Goal: Task Accomplishment & Management: Manage account settings

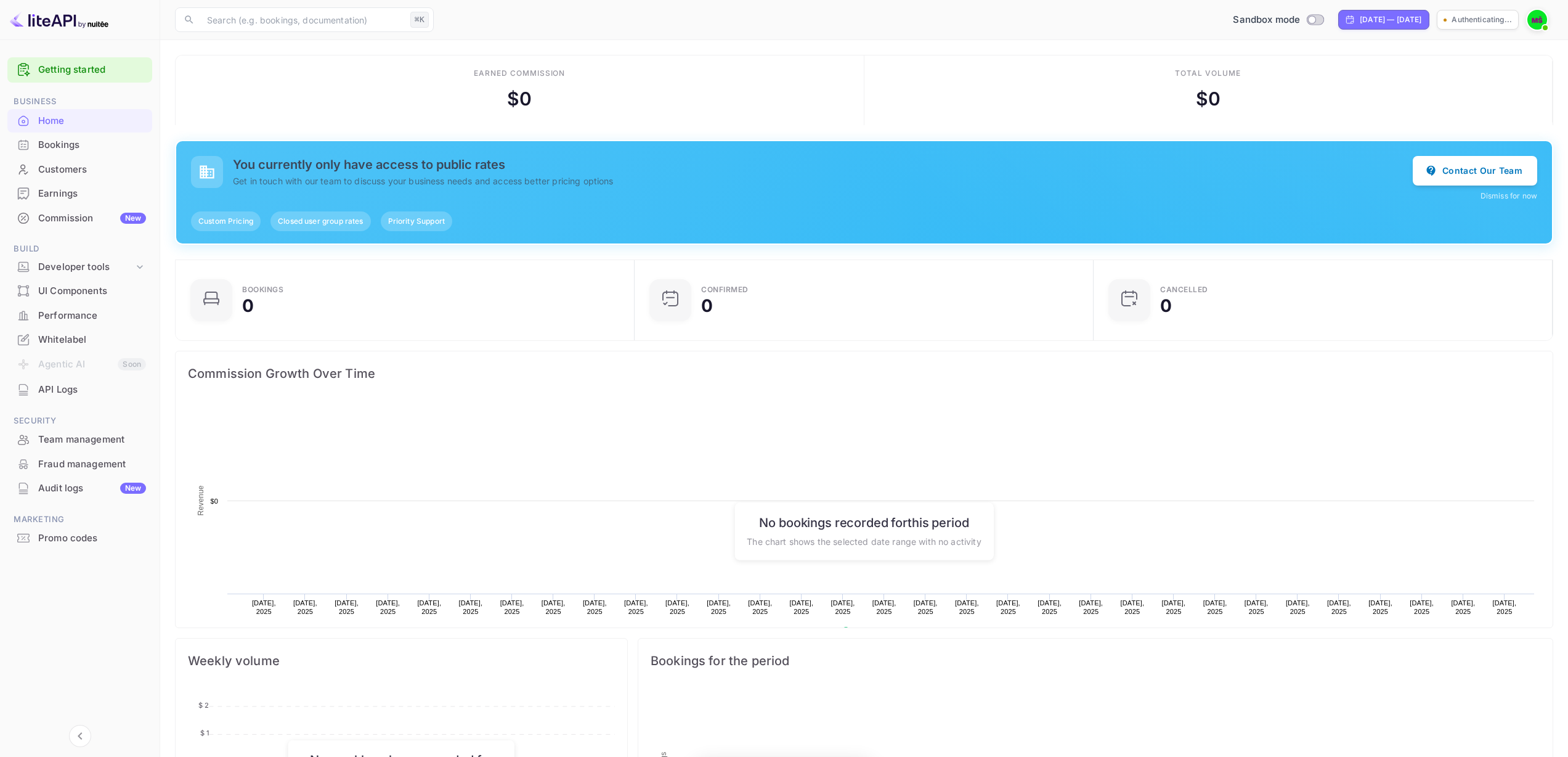
scroll to position [191, 443]
click at [1540, 18] on img at bounding box center [1537, 19] width 20 height 20
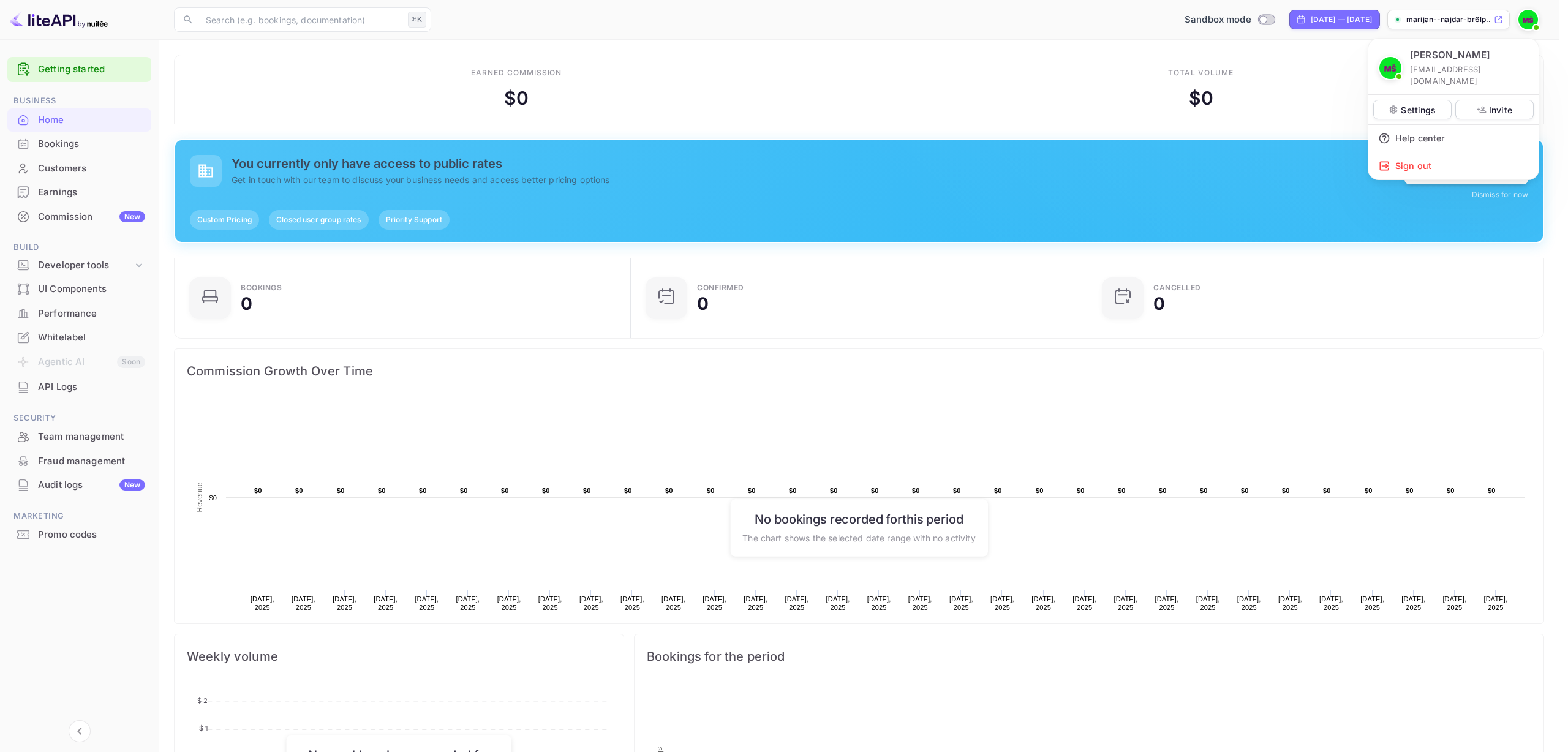
click at [1529, 20] on div at bounding box center [784, 376] width 1568 height 752
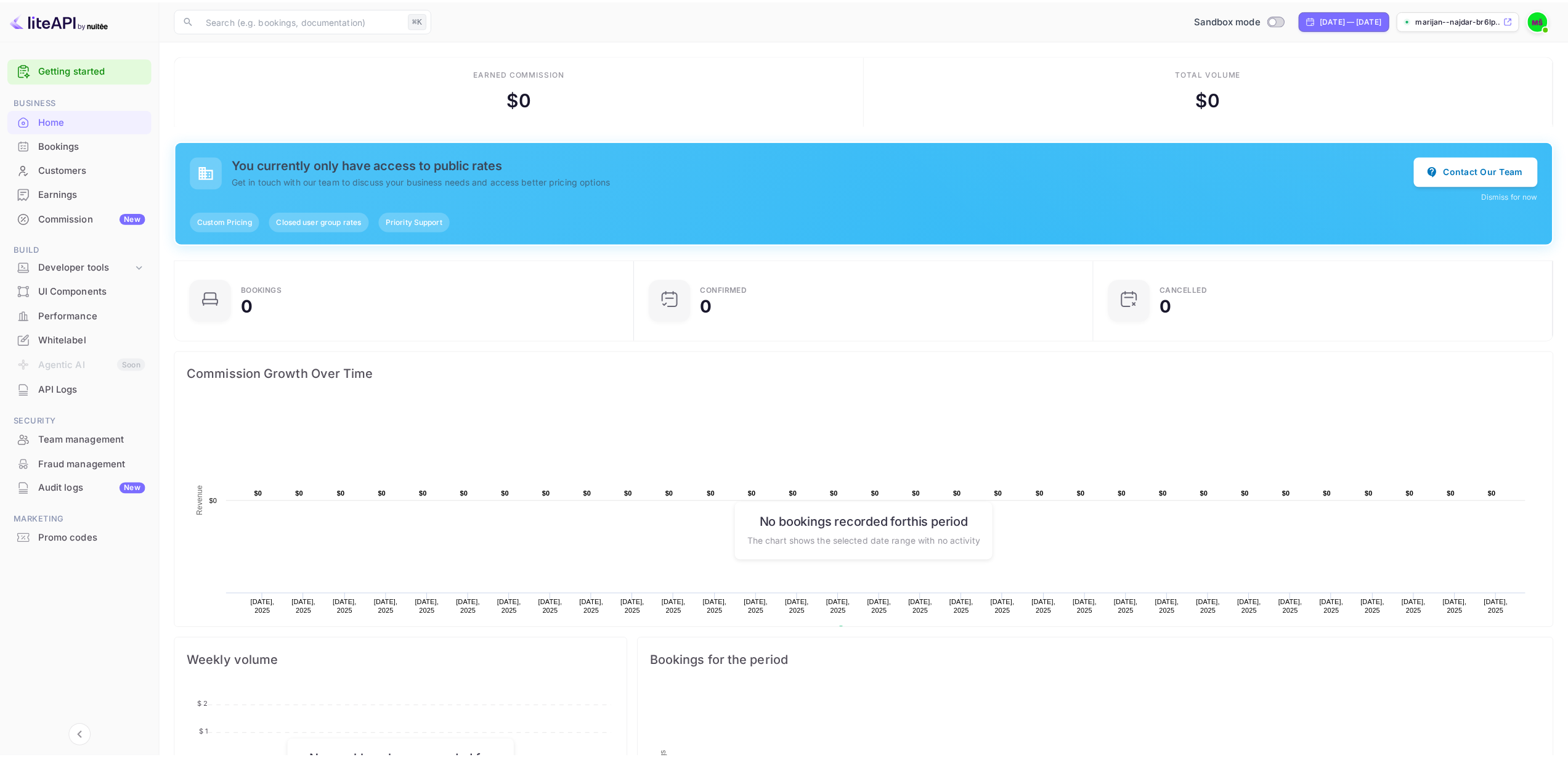
scroll to position [201, 455]
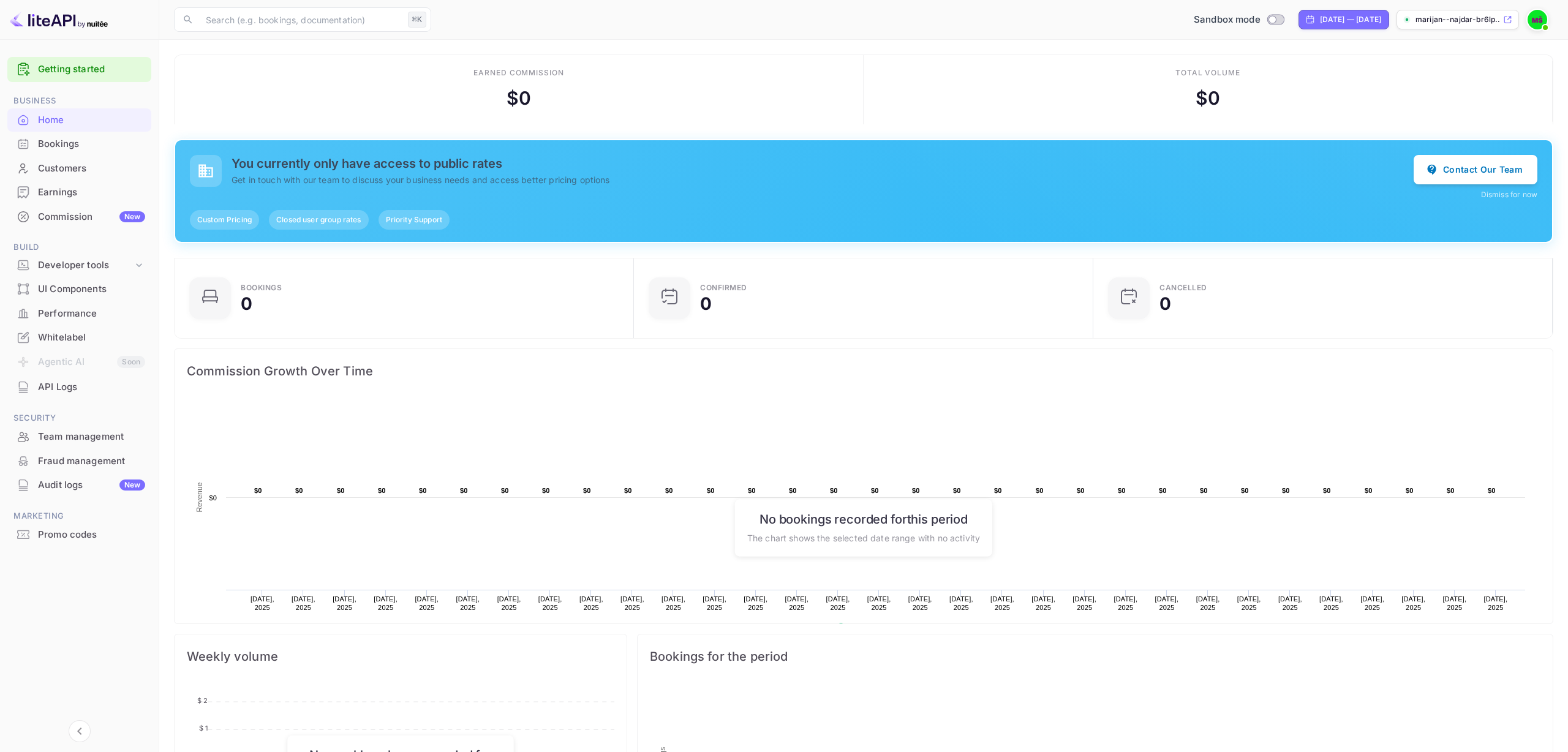
click at [1545, 18] on img at bounding box center [1537, 19] width 20 height 20
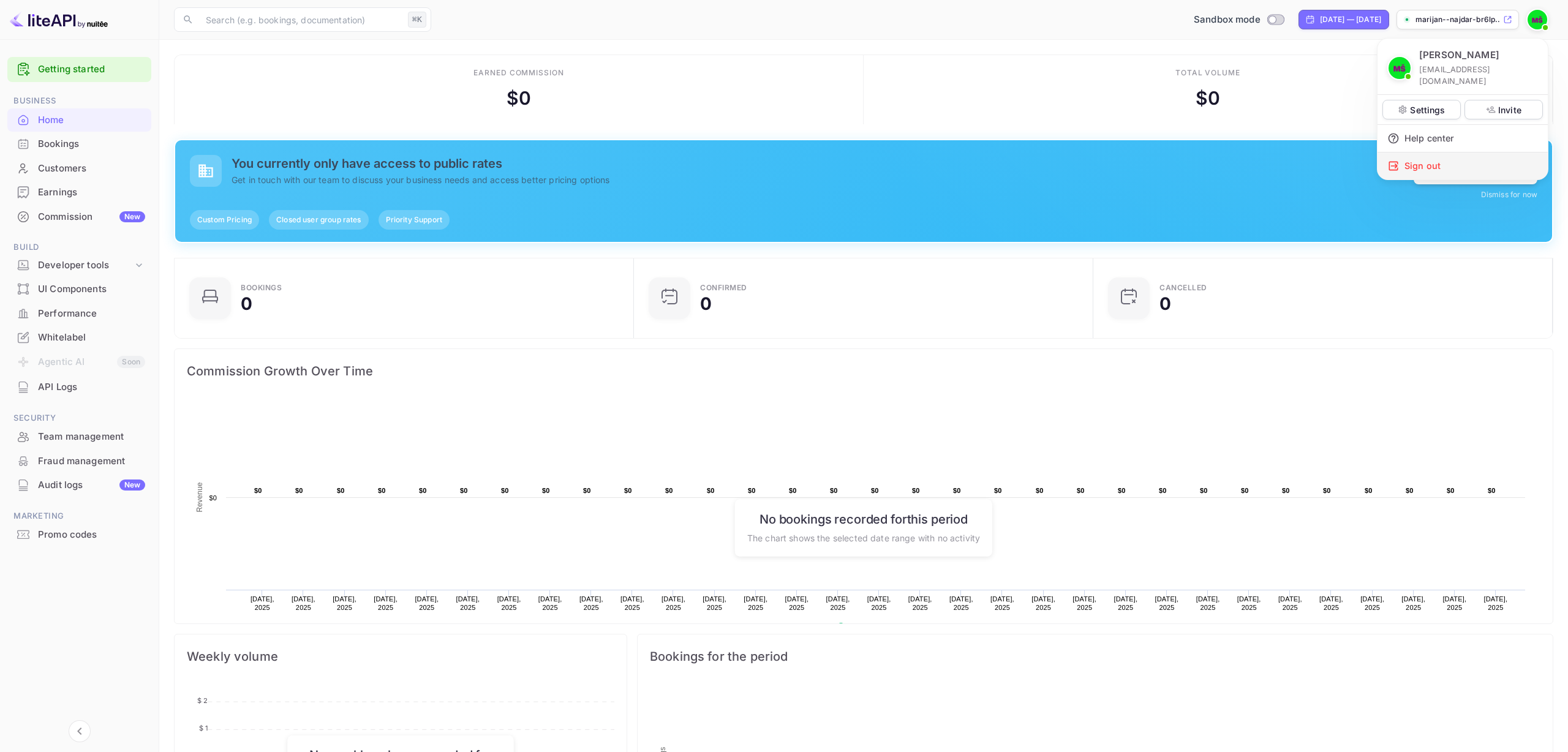
click at [1436, 155] on div "Sign out" at bounding box center [1463, 166] width 170 height 27
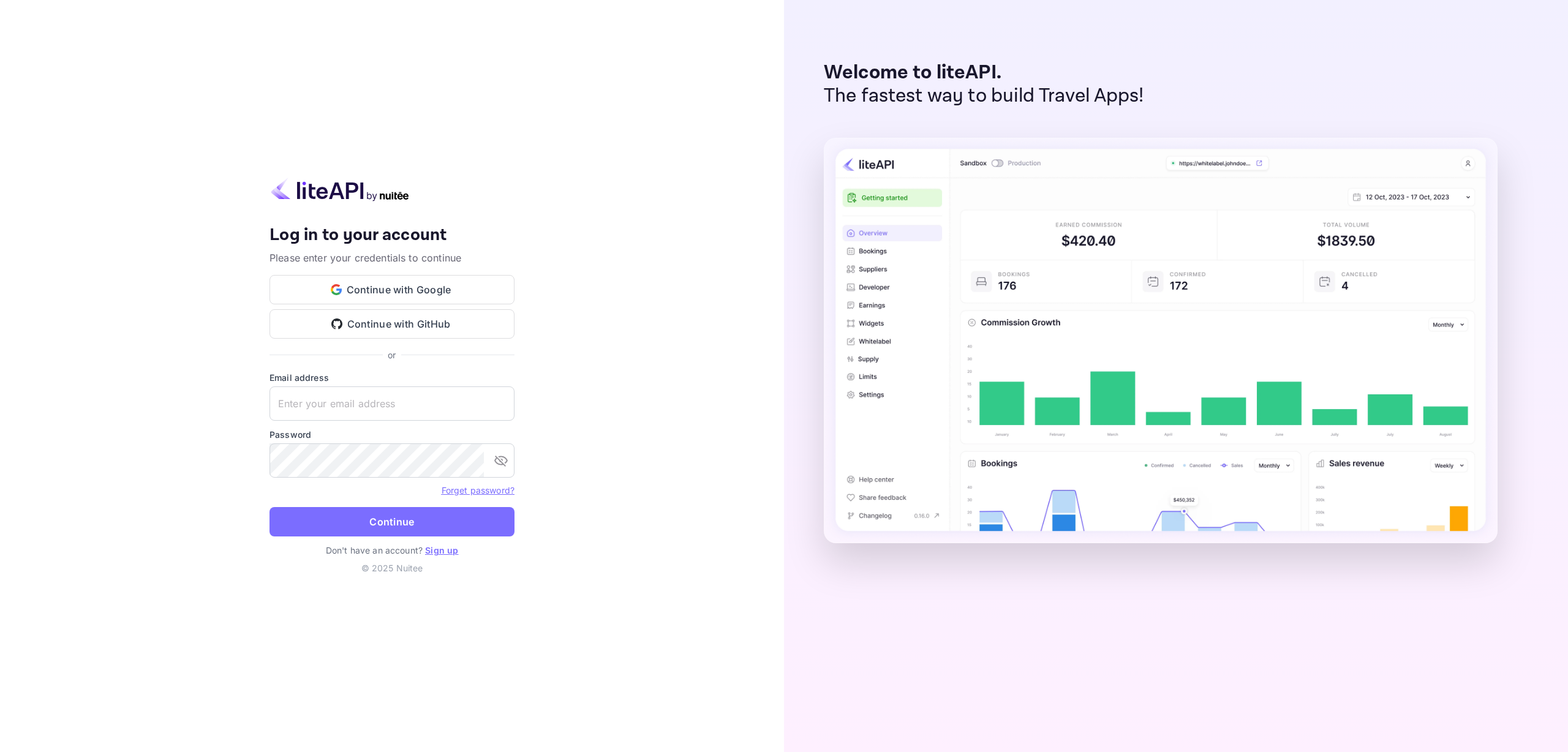
type input "[EMAIL_ADDRESS][DOMAIN_NAME]"
click at [434, 287] on button "Continue with Google" at bounding box center [392, 289] width 245 height 29
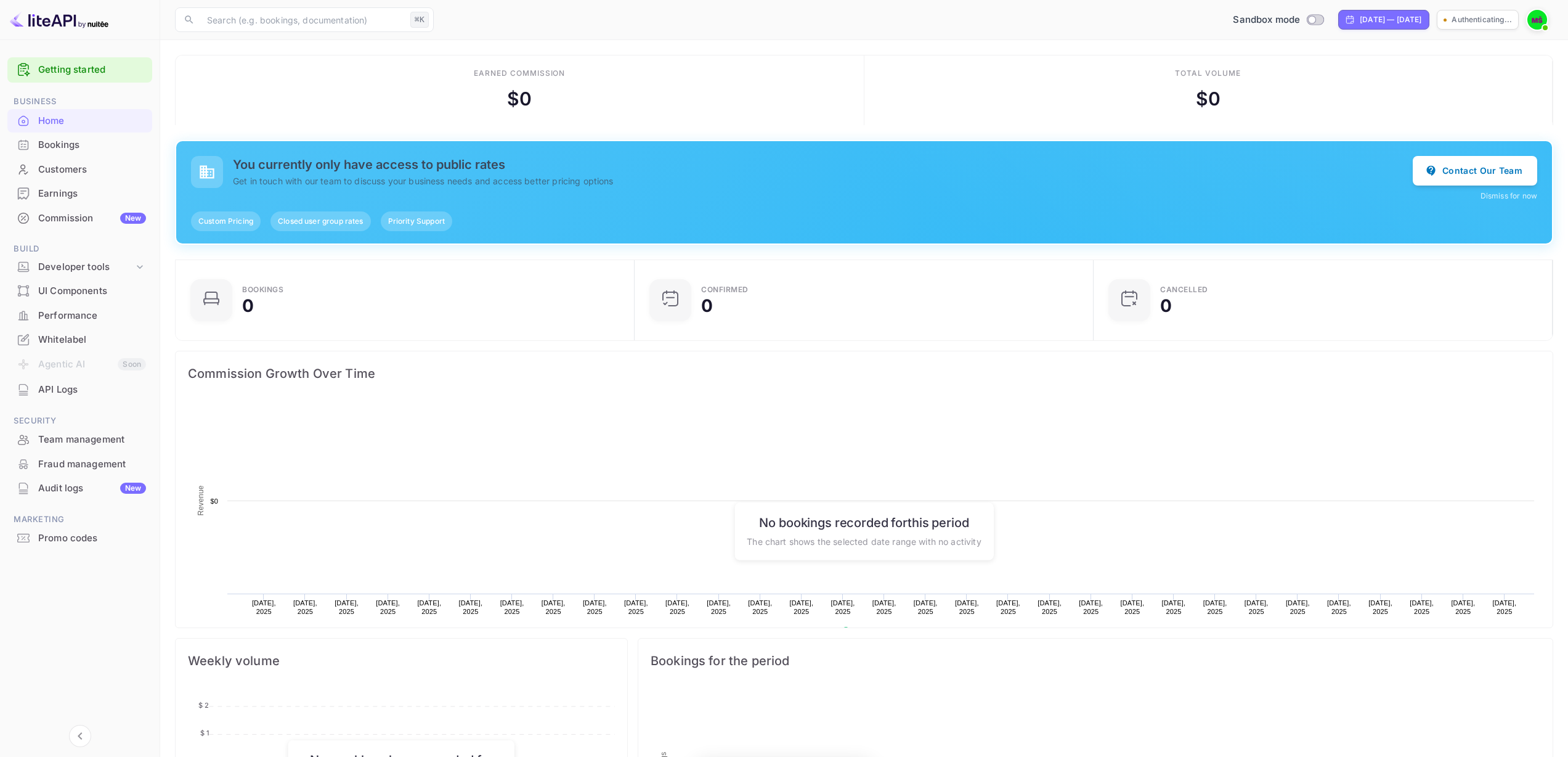
scroll to position [191, 443]
click at [1355, 22] on div "[DATE] — [DATE]" at bounding box center [1349, 19] width 61 height 11
select select "8"
select select "2025"
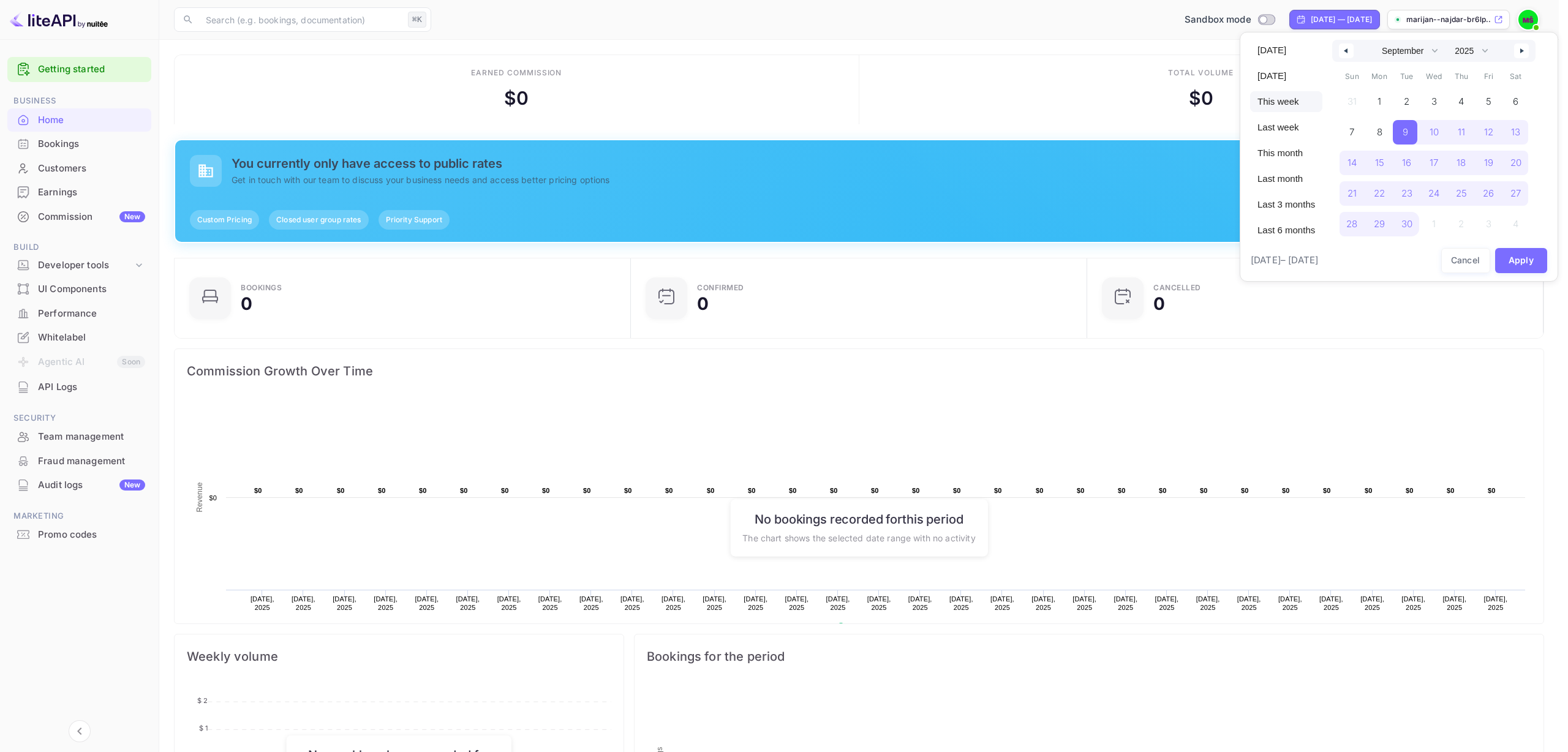
click at [1282, 108] on span "This week" at bounding box center [1286, 102] width 72 height 21
select select "9"
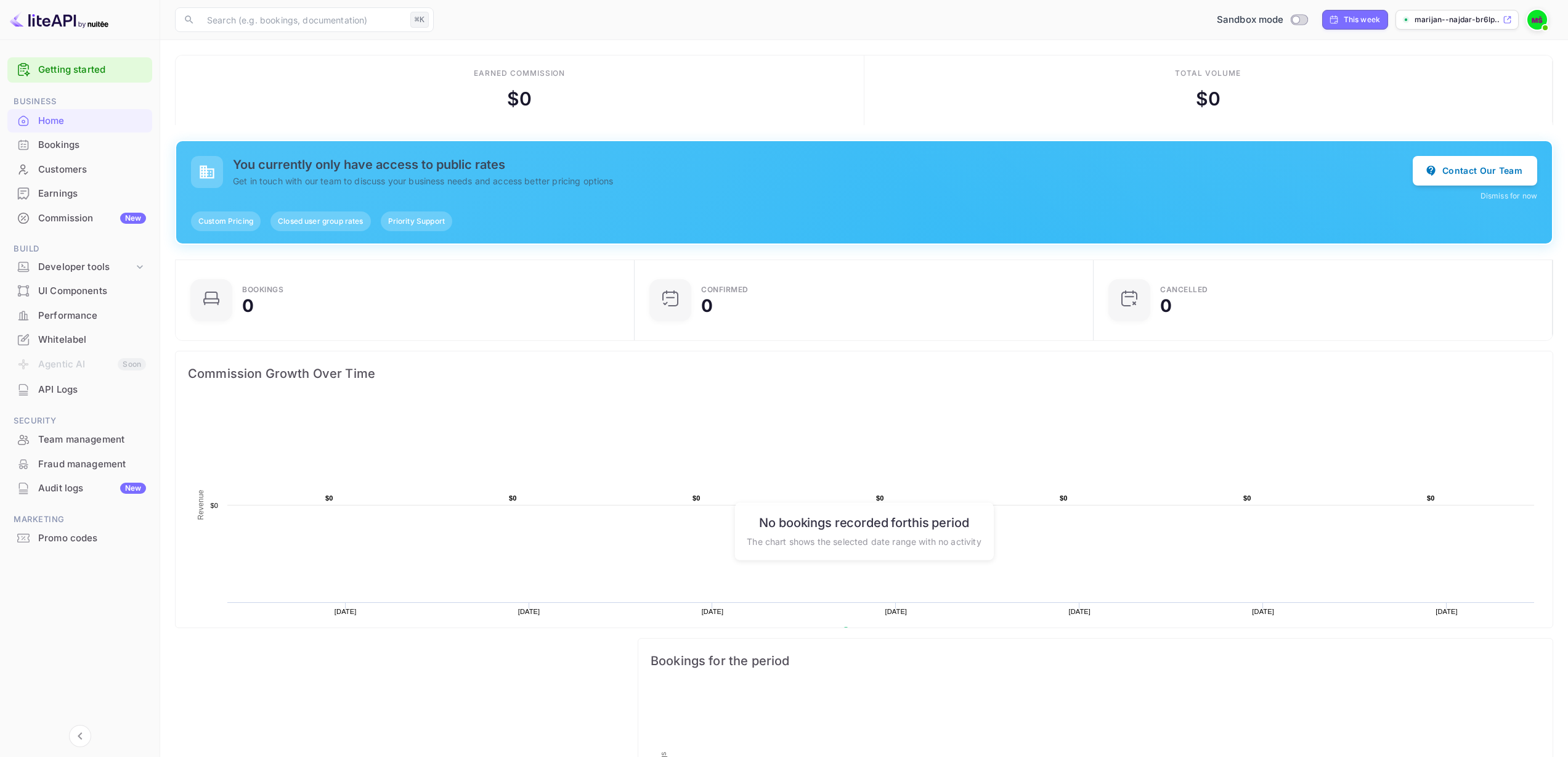
drag, startPoint x: 1500, startPoint y: 196, endPoint x: 1238, endPoint y: 246, distance: 266.7
click at [1237, 245] on div "Earned commission $ 0 Total volume $ 0 You currently only have access to public…" at bounding box center [864, 558] width 1378 height 1006
click at [1491, 195] on button "Dismiss for now" at bounding box center [1509, 195] width 57 height 11
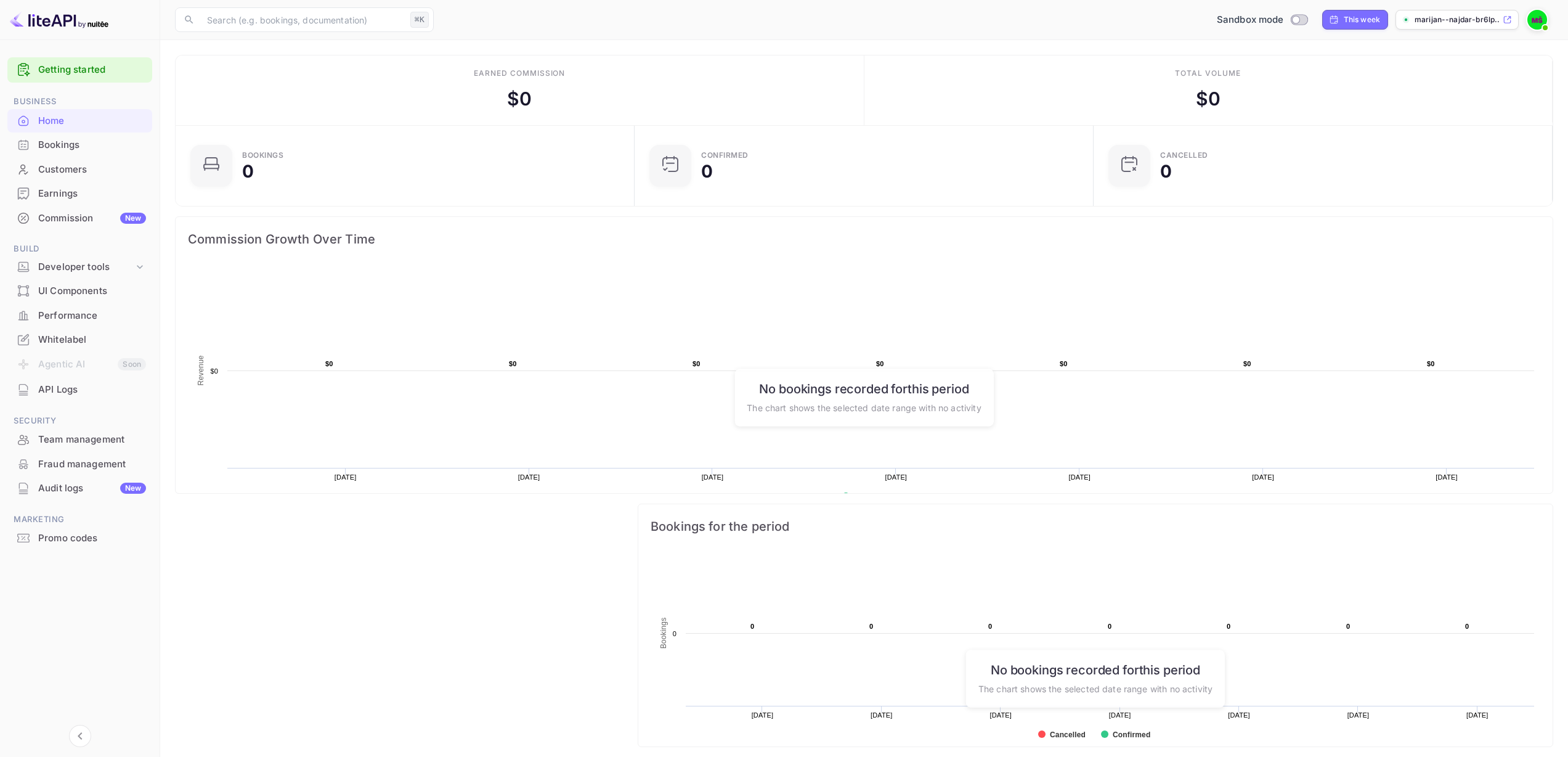
drag, startPoint x: 830, startPoint y: 622, endPoint x: 795, endPoint y: 589, distance: 48.1
click at [829, 622] on rect at bounding box center [1095, 652] width 890 height 197
drag, startPoint x: 731, startPoint y: 526, endPoint x: 386, endPoint y: 528, distance: 345.0
click at [438, 528] on div "Bookings 0 Confirmed 0 CANCELLED 0 Commission Growth Over Time Created with Hig…" at bounding box center [859, 521] width 1388 height 812
click at [1350, 22] on div "This week" at bounding box center [1362, 19] width 36 height 11
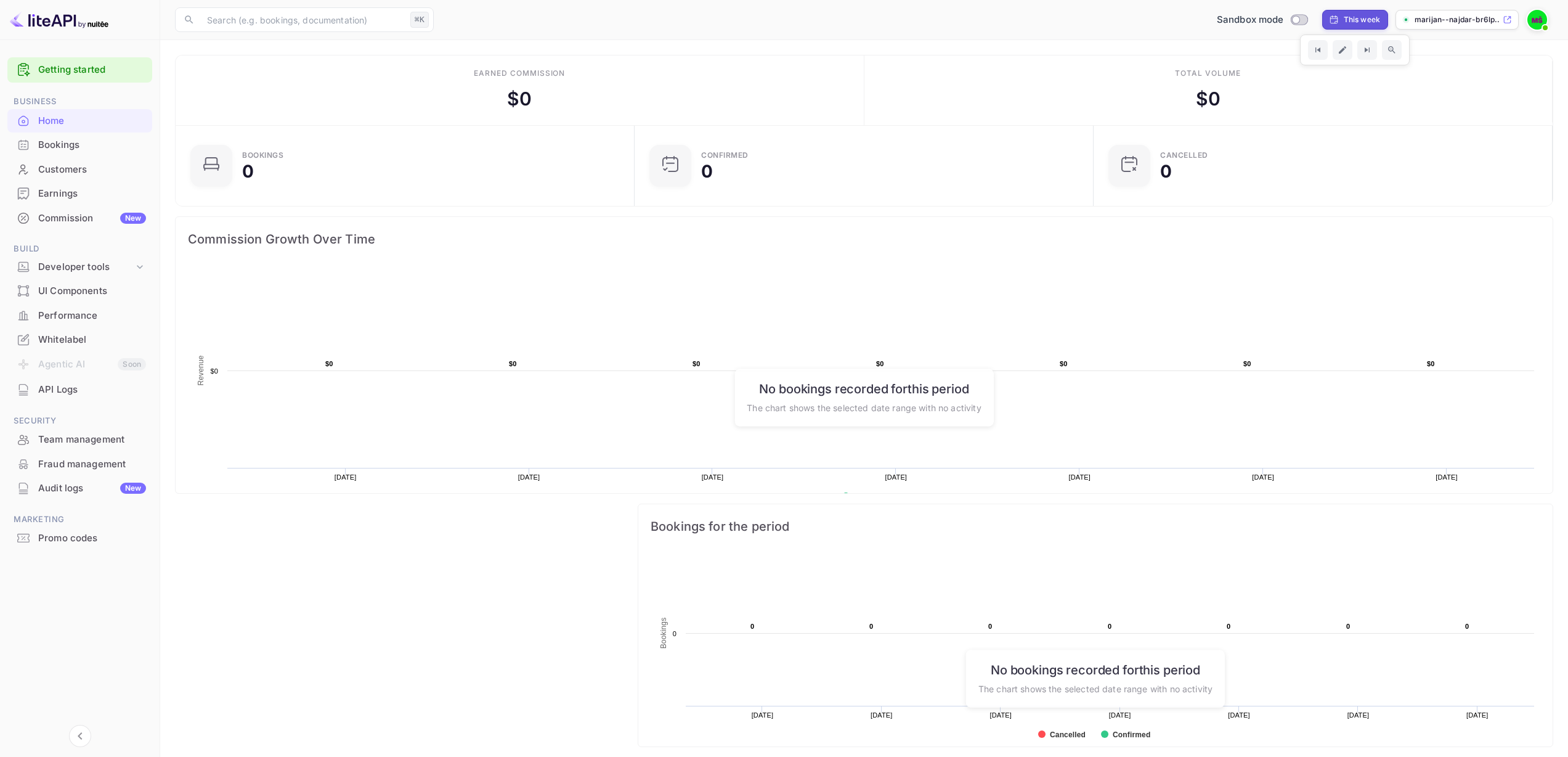
select select "9"
select select "2025"
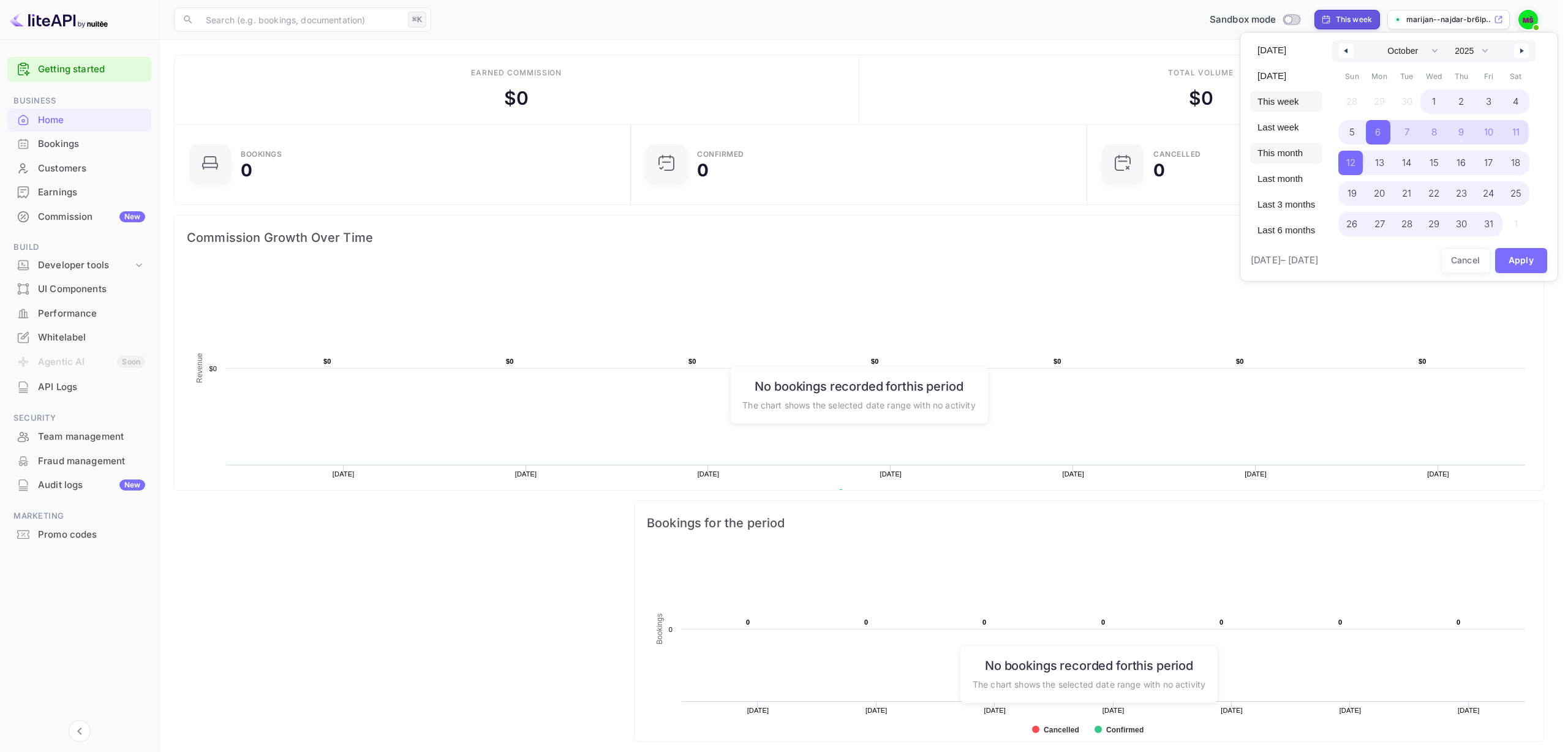
click at [1279, 159] on span "This month" at bounding box center [1286, 153] width 72 height 21
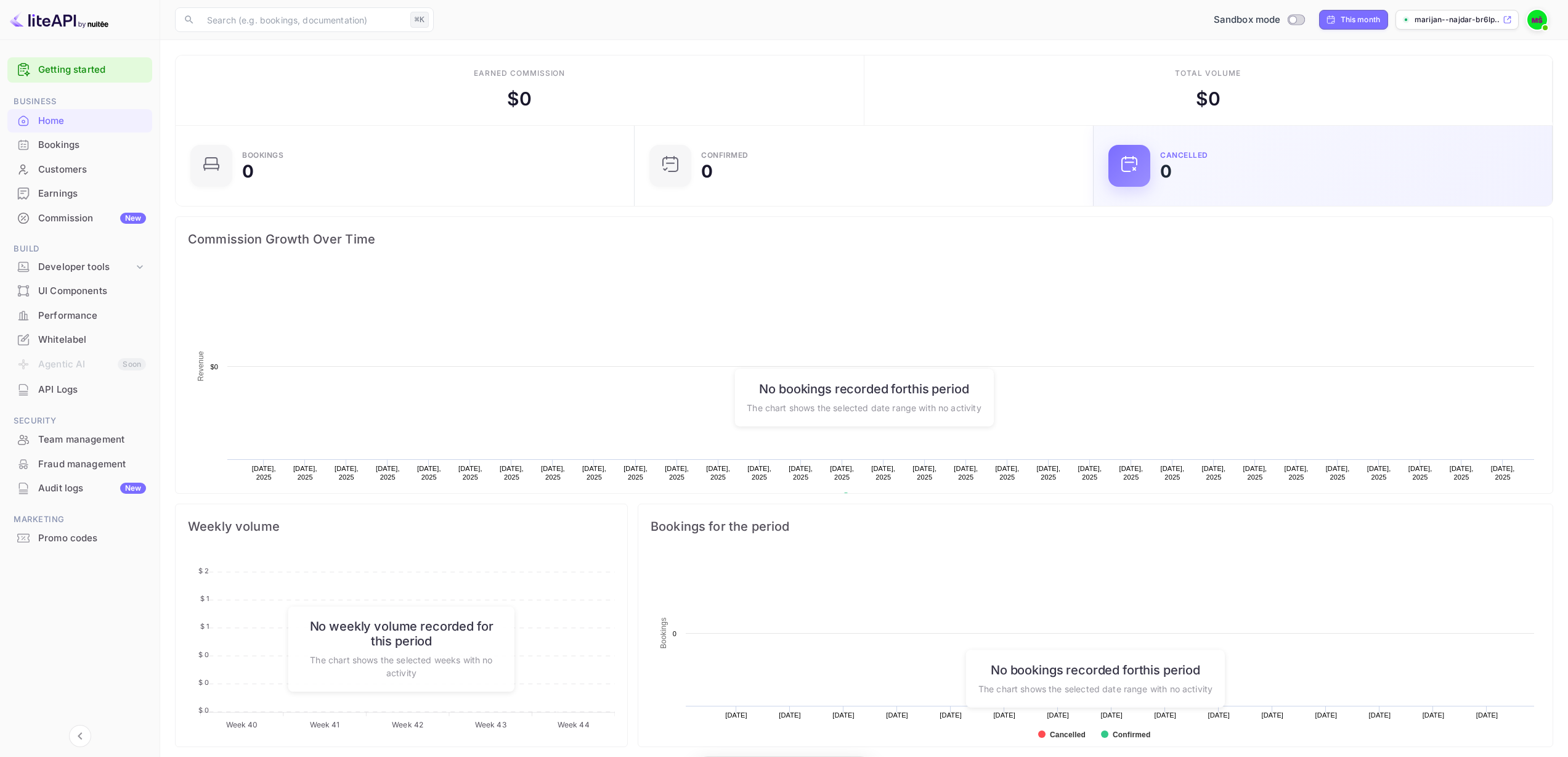
scroll to position [191, 443]
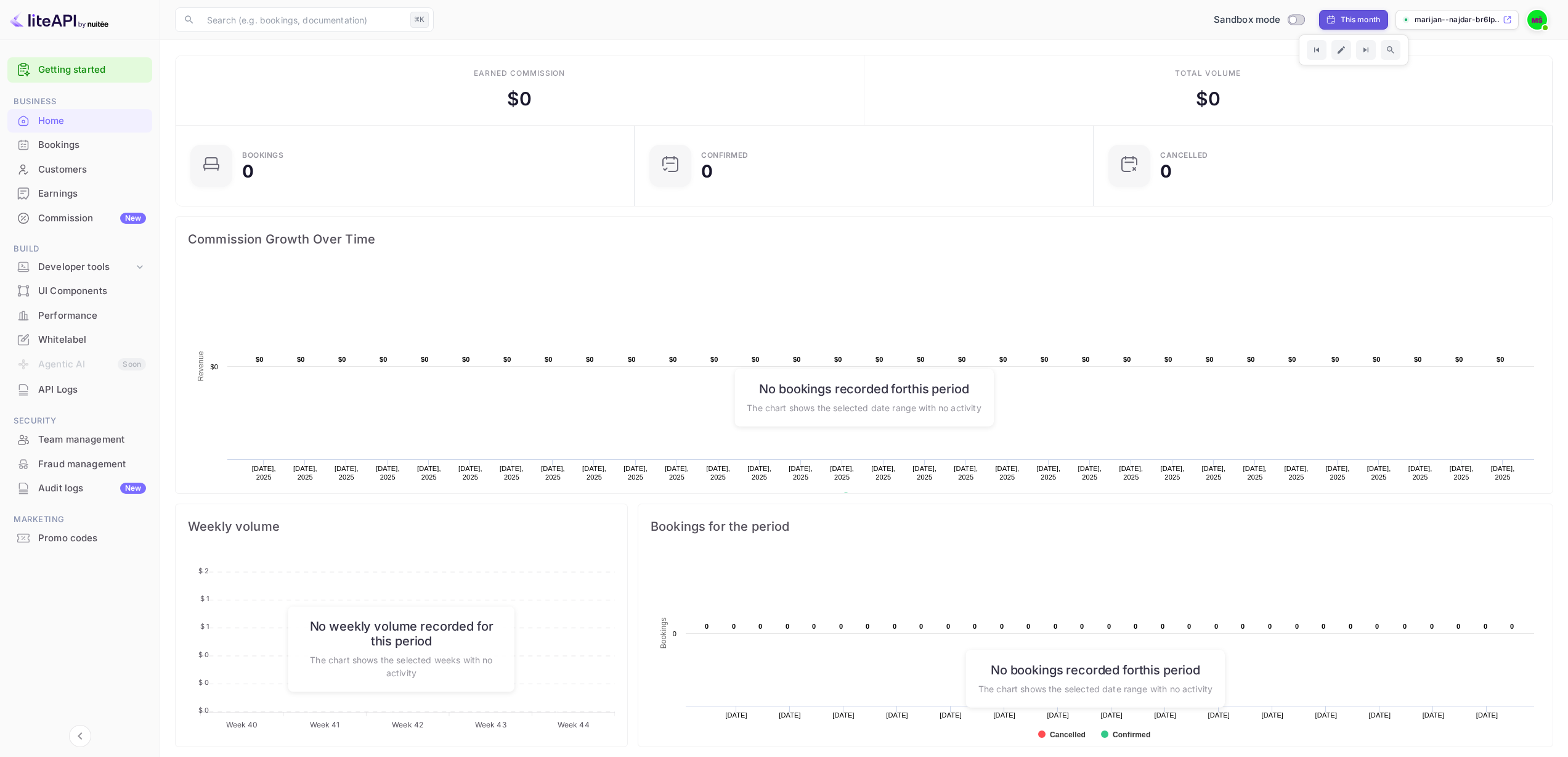
click at [1353, 18] on div "This month" at bounding box center [1360, 19] width 40 height 11
select select "9"
select select "2025"
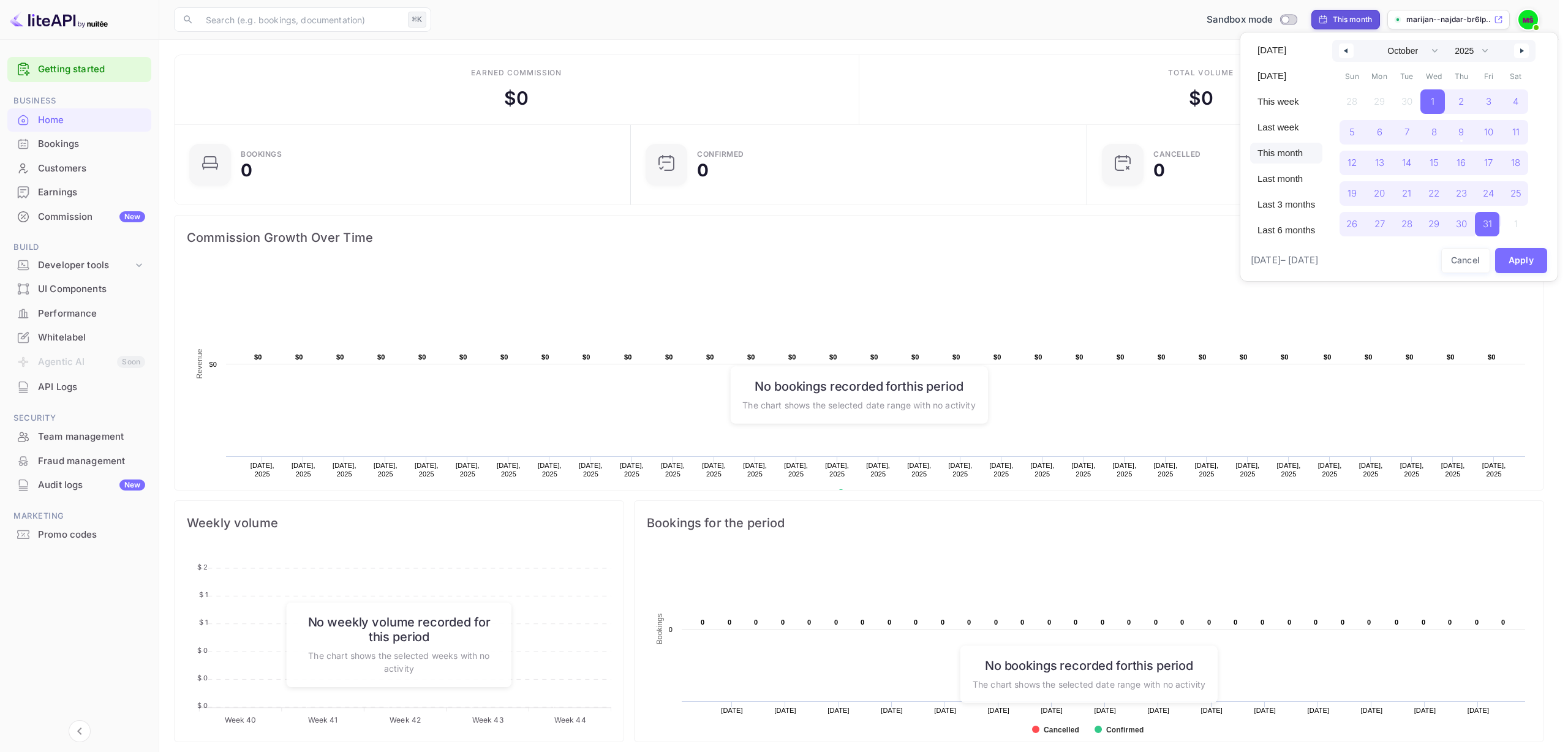
drag, startPoint x: 70, startPoint y: 152, endPoint x: 67, endPoint y: 165, distance: 13.3
click at [71, 152] on div at bounding box center [784, 376] width 1568 height 752
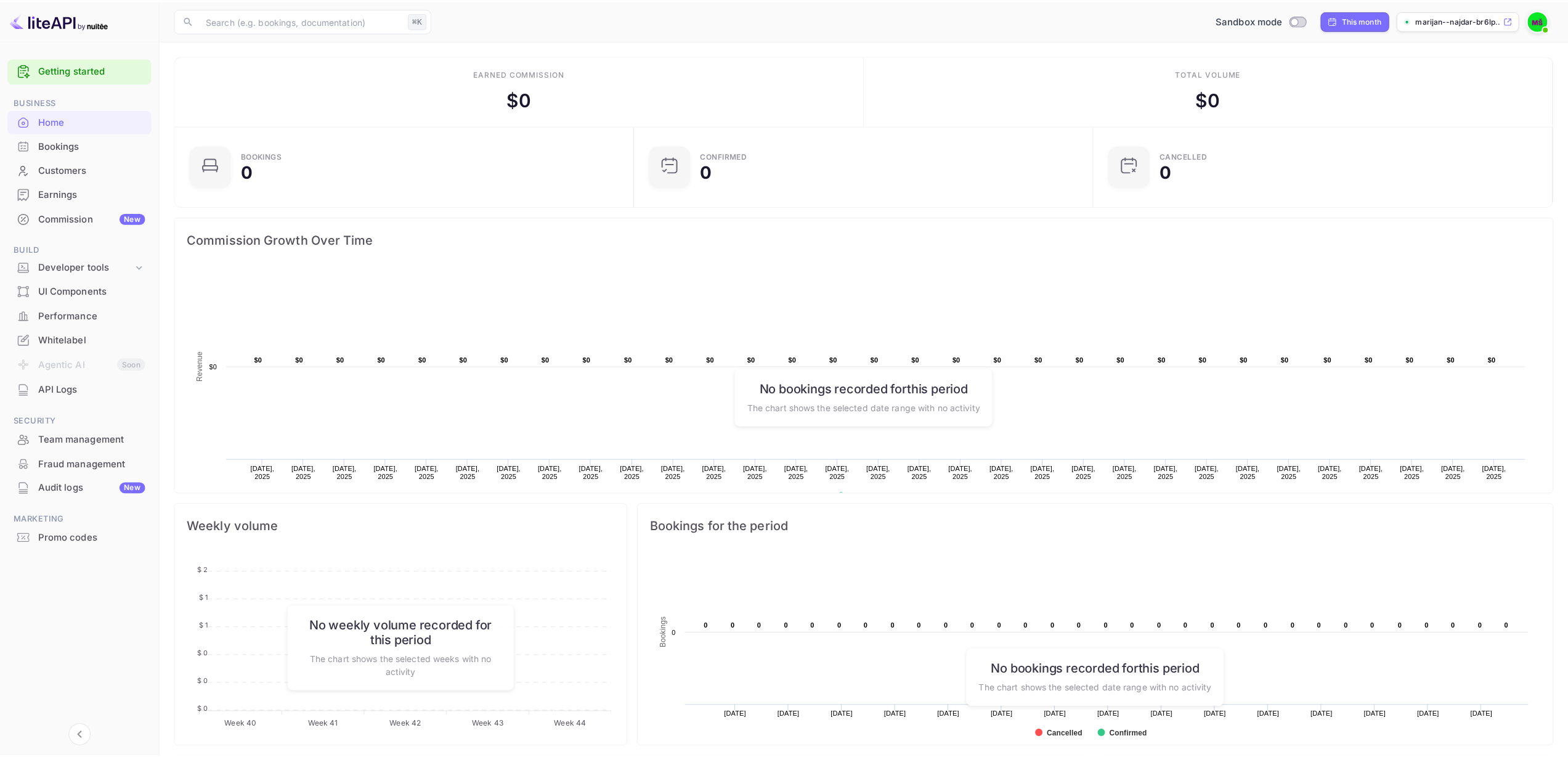
scroll to position [10, 10]
click at [66, 171] on div "[DATE] [DATE] This week Last week This month Last month Last 3 months Last 6 mo…" at bounding box center [784, 378] width 1568 height 757
click at [73, 149] on div "Bookings" at bounding box center [92, 145] width 108 height 14
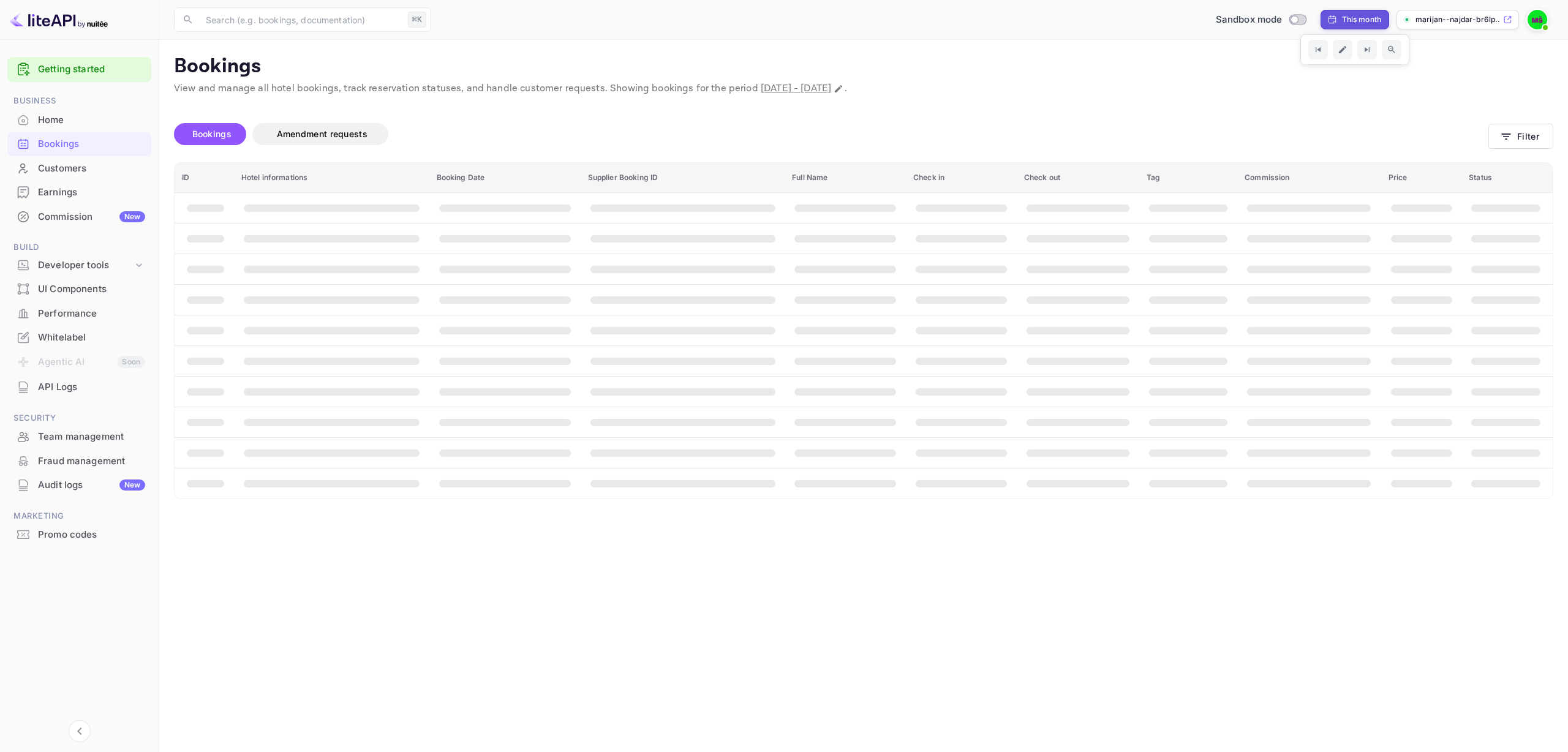
click at [1362, 21] on div "This month" at bounding box center [1362, 19] width 40 height 11
select select "9"
select select "2025"
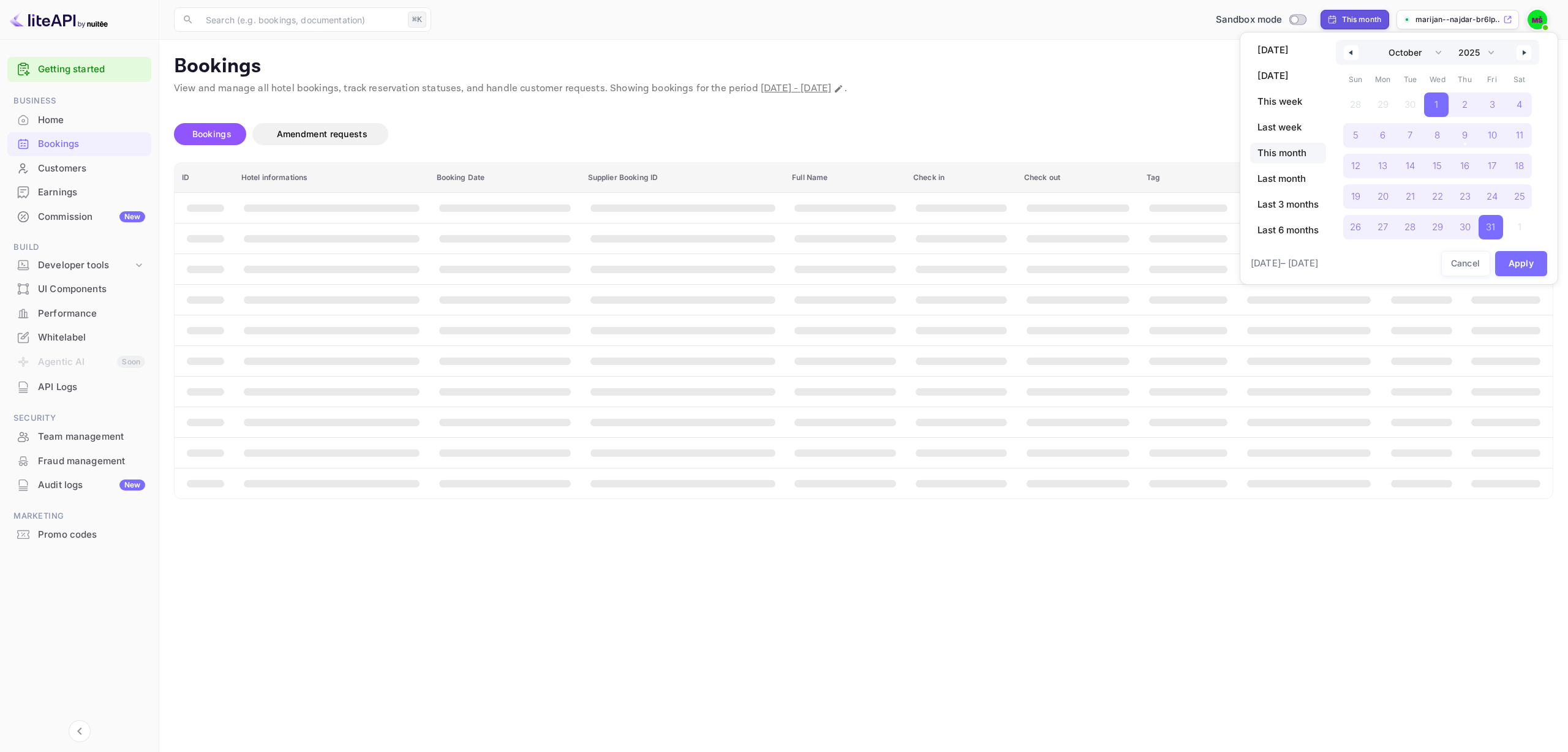
click at [1289, 218] on div "[DATE] [DATE] This week Last week This month Last month Last 3 months Last 6 mo…" at bounding box center [1288, 140] width 76 height 201
click at [1289, 208] on span "Last 3 months" at bounding box center [1288, 204] width 76 height 21
select select "6"
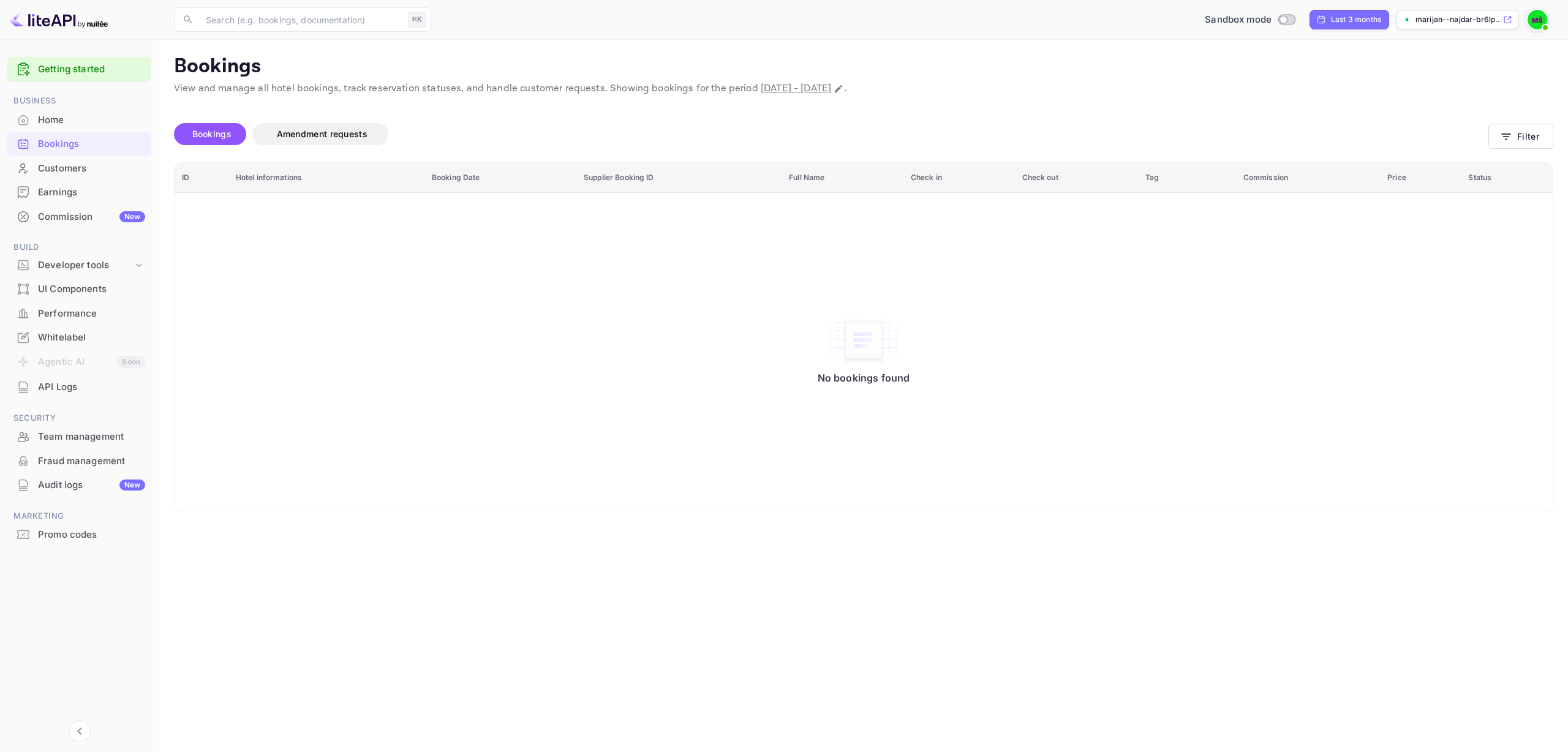
click at [831, 93] on span "[DATE] - [DATE]" at bounding box center [795, 88] width 70 height 13
drag, startPoint x: 853, startPoint y: 87, endPoint x: 863, endPoint y: 87, distance: 10.0
click at [831, 87] on span "[DATE] - [DATE]" at bounding box center [795, 88] width 70 height 13
click at [843, 89] on icon "Change date range" at bounding box center [838, 88] width 10 height 10
select select "6"
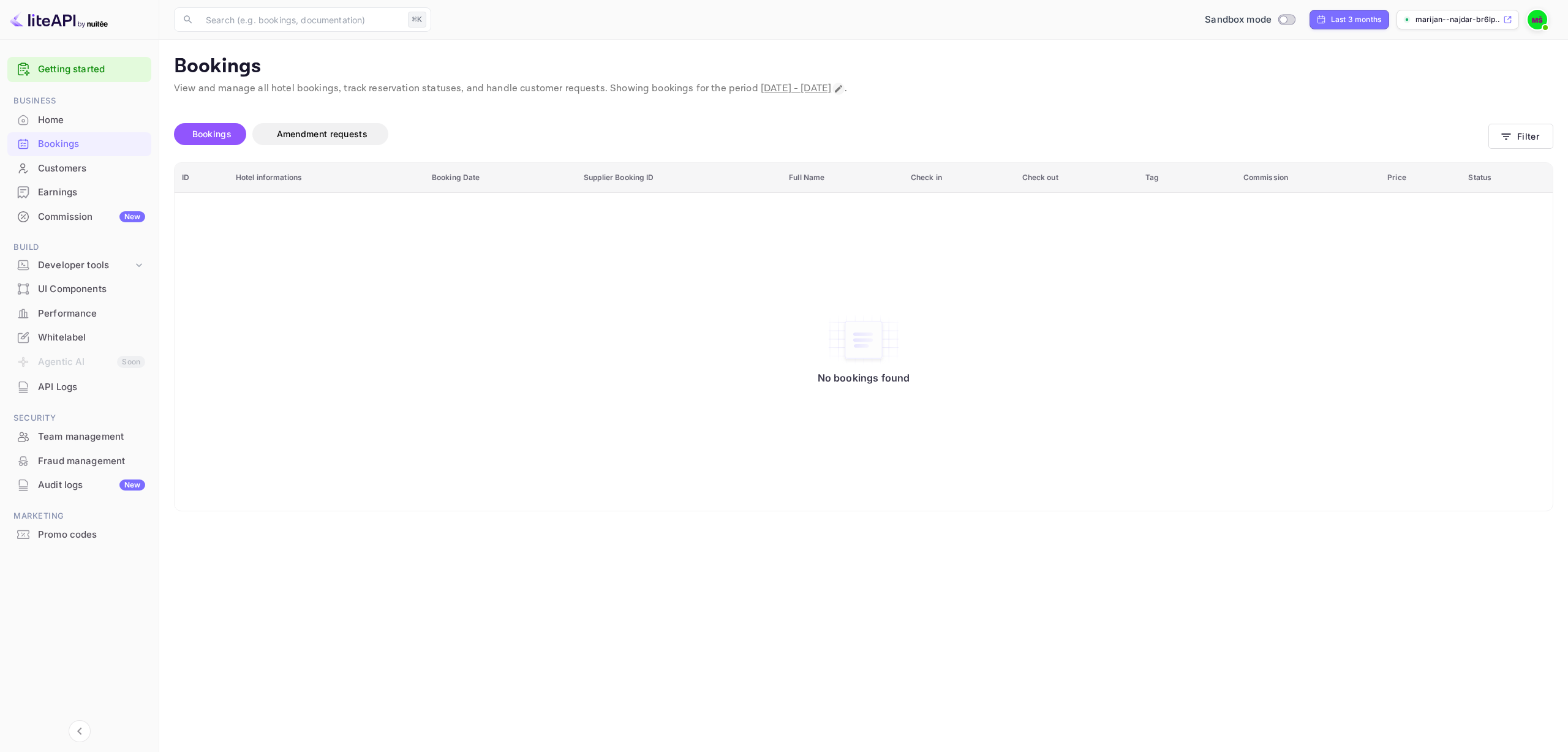
select select "2025"
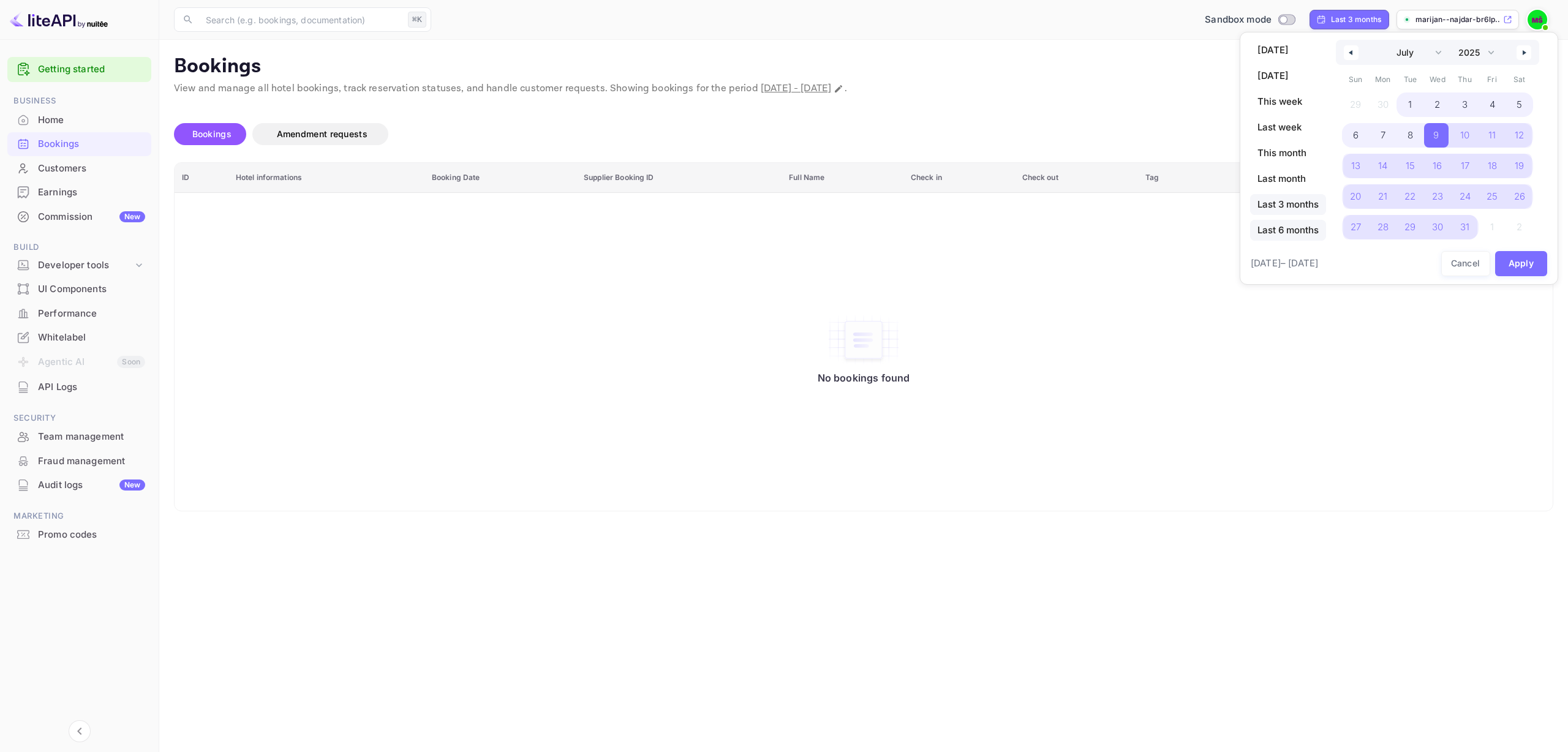
click at [1294, 228] on span "Last 6 months" at bounding box center [1288, 230] width 76 height 21
select select "3"
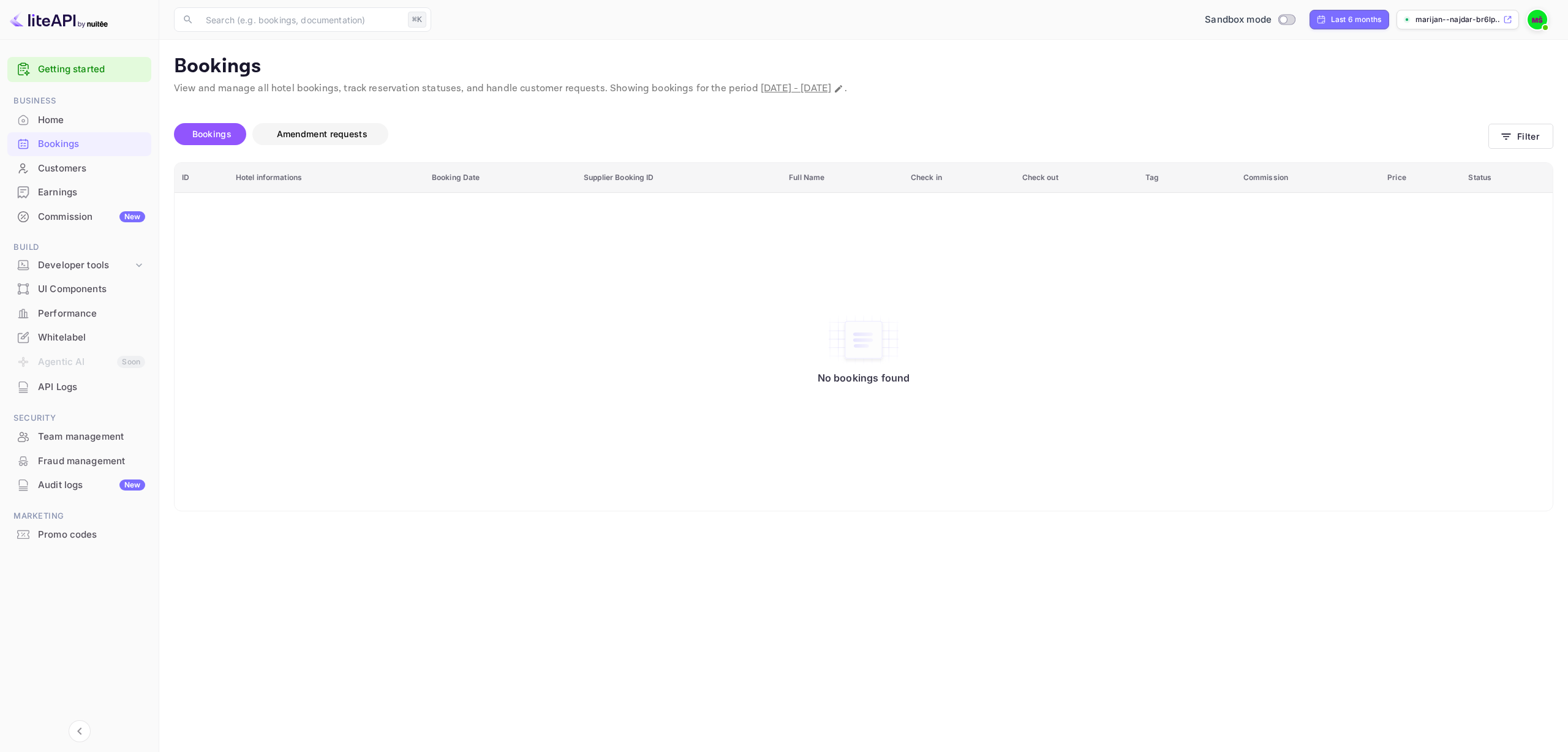
drag, startPoint x: 301, startPoint y: 121, endPoint x: 302, endPoint y: 129, distance: 8.1
click at [301, 122] on div "Bookings Amendment requests" at bounding box center [831, 136] width 1314 height 51
click at [303, 132] on span "Amendment requests" at bounding box center [322, 134] width 91 height 10
click at [213, 130] on span "Bookings" at bounding box center [212, 134] width 39 height 10
click at [311, 139] on span "Amendment requests" at bounding box center [322, 134] width 115 height 15
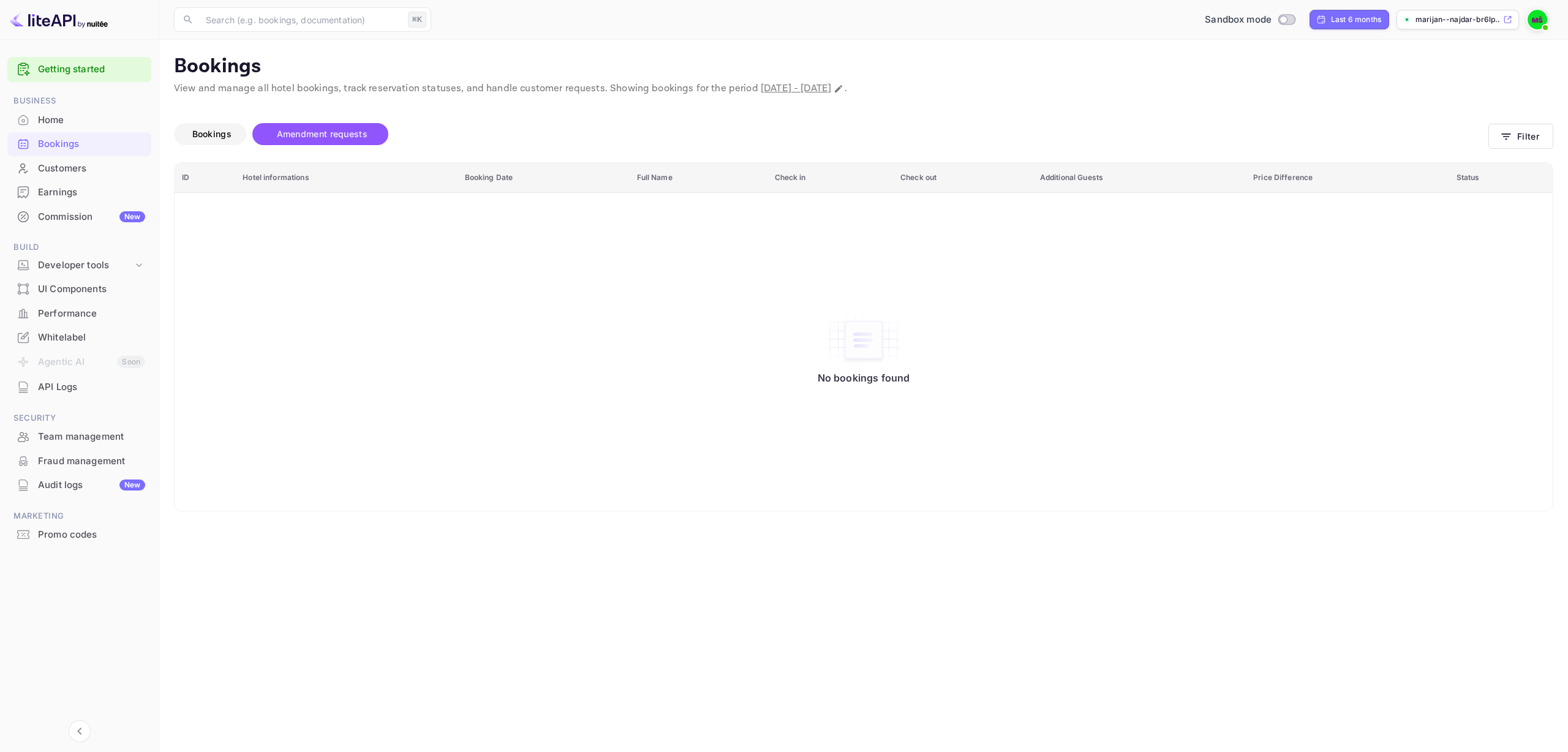
drag, startPoint x: 214, startPoint y: 138, endPoint x: 243, endPoint y: 137, distance: 29.0
click at [214, 138] on span "Bookings" at bounding box center [212, 134] width 39 height 10
click at [303, 137] on span "Amendment requests" at bounding box center [322, 134] width 91 height 10
click at [70, 120] on div "Home" at bounding box center [91, 120] width 107 height 14
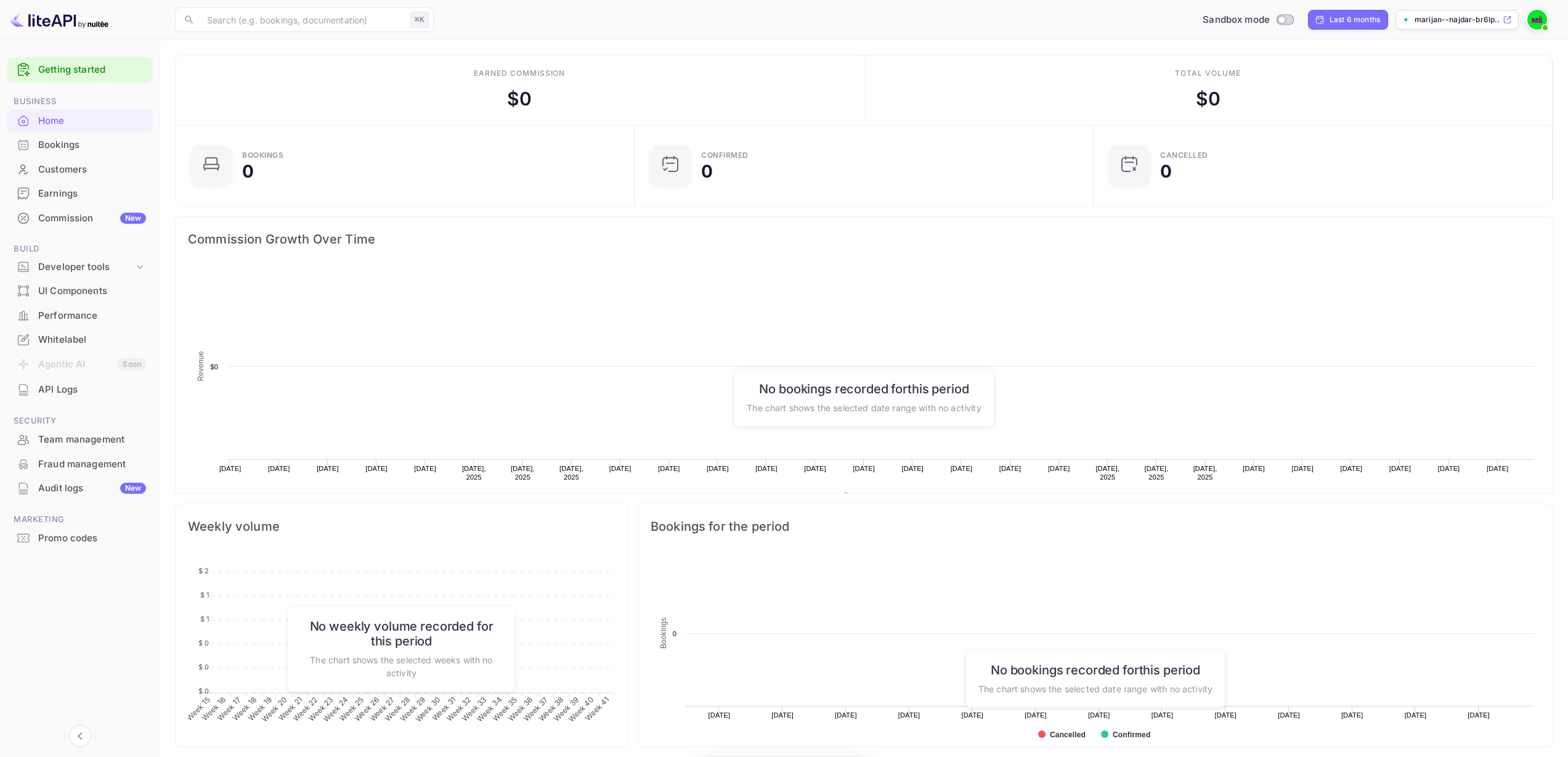
scroll to position [191, 443]
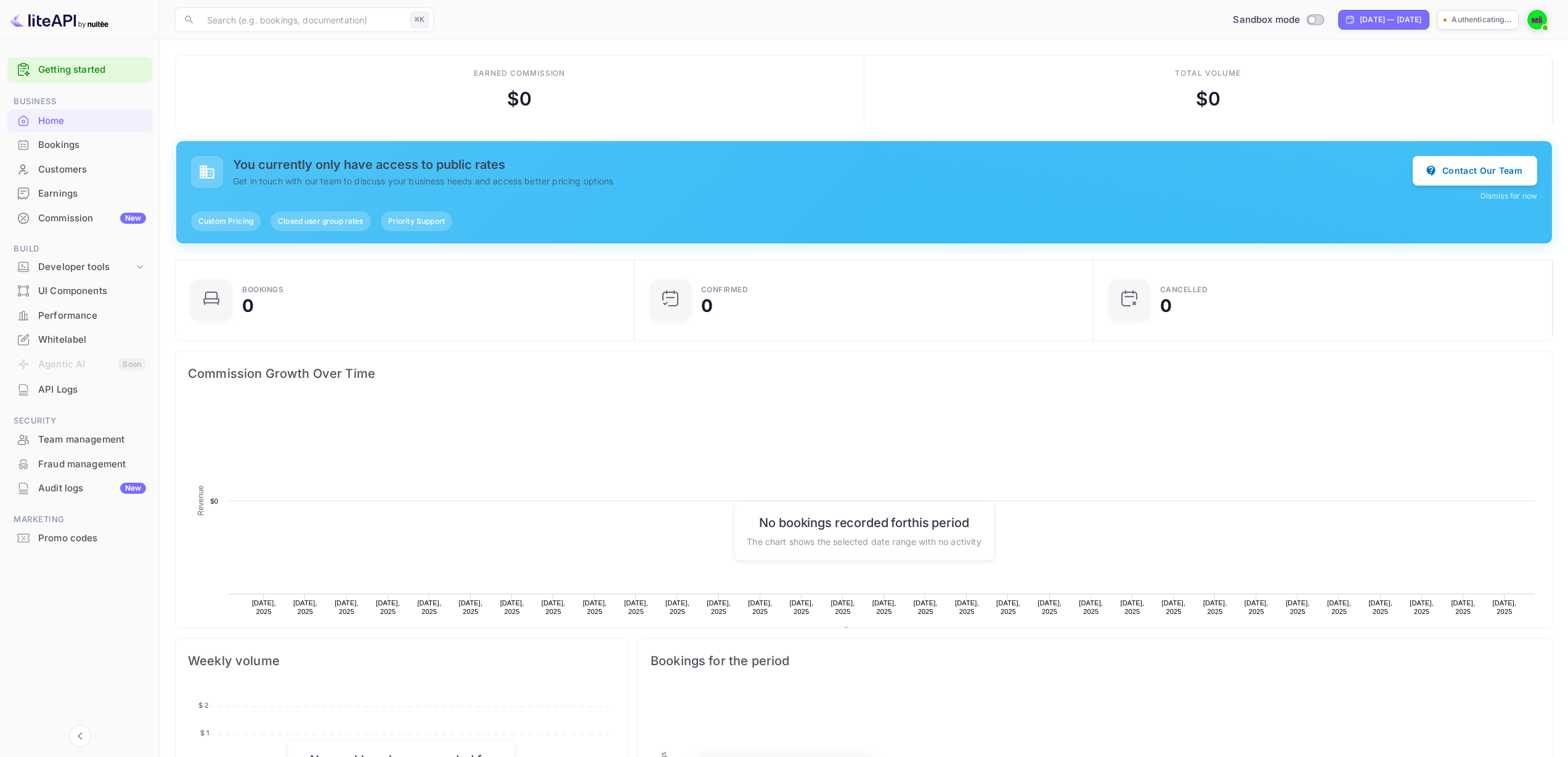
scroll to position [191, 443]
click at [1539, 22] on img at bounding box center [1537, 19] width 20 height 20
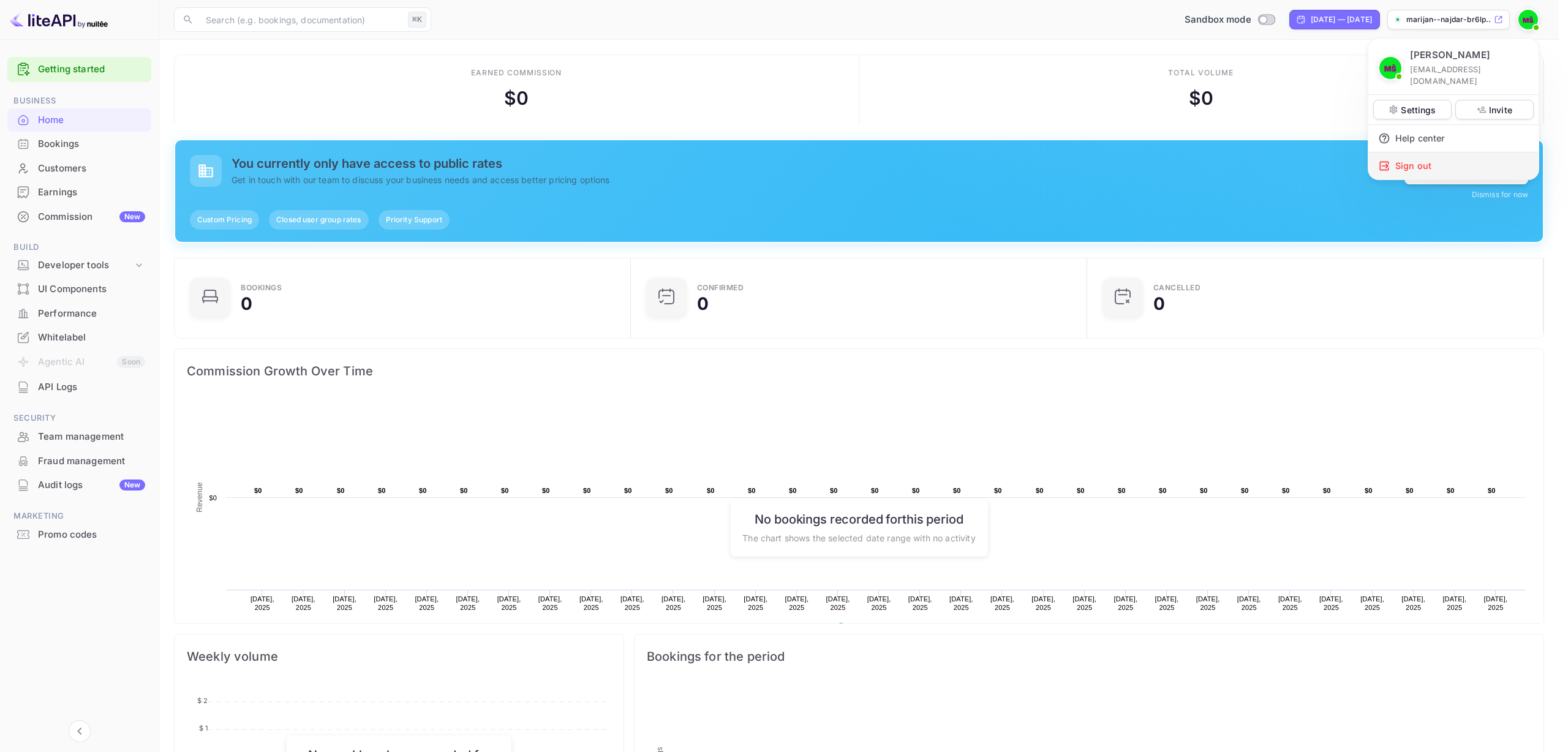
click at [1451, 155] on div "Sign out" at bounding box center [1453, 166] width 170 height 27
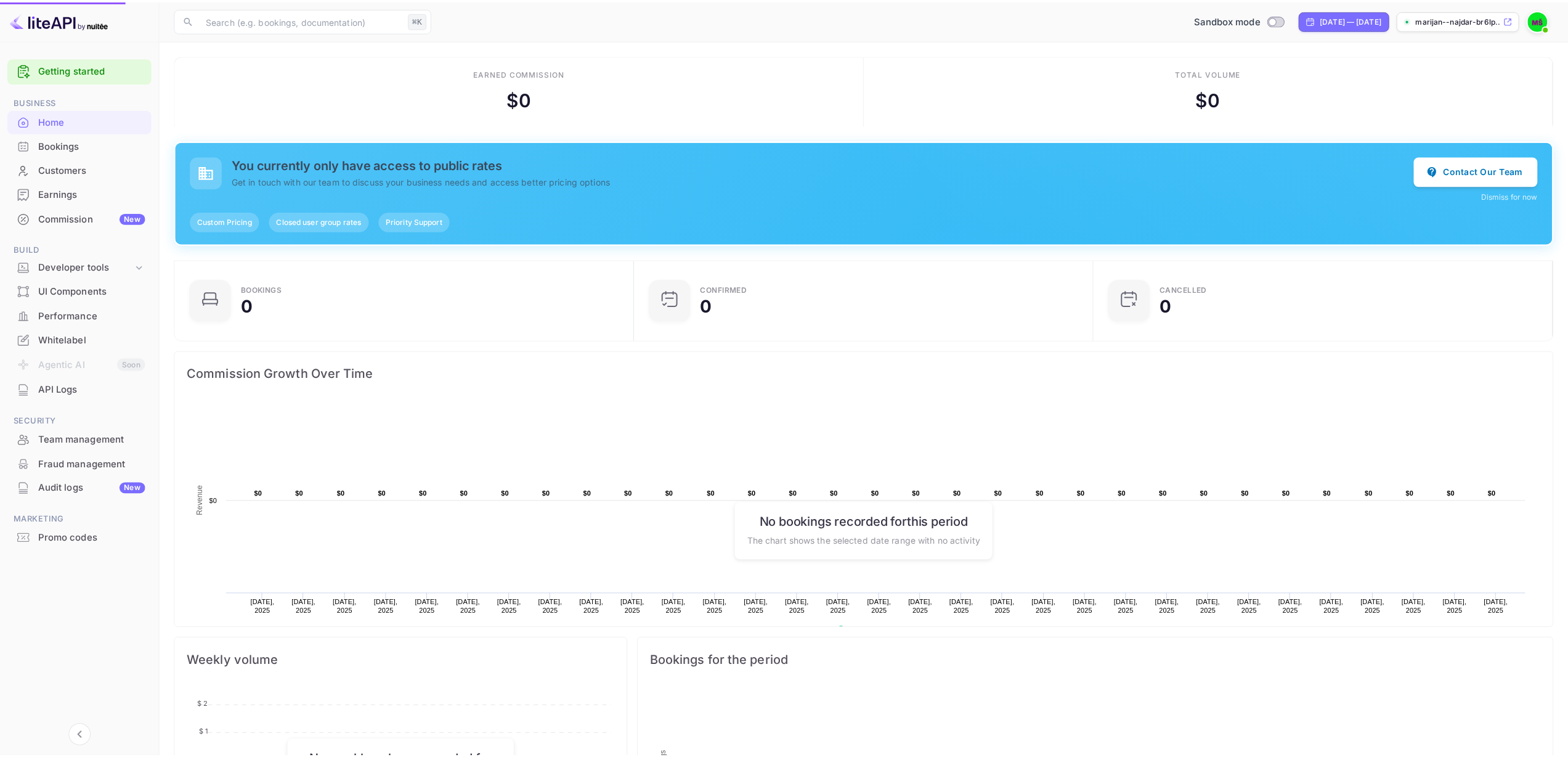
scroll to position [10, 10]
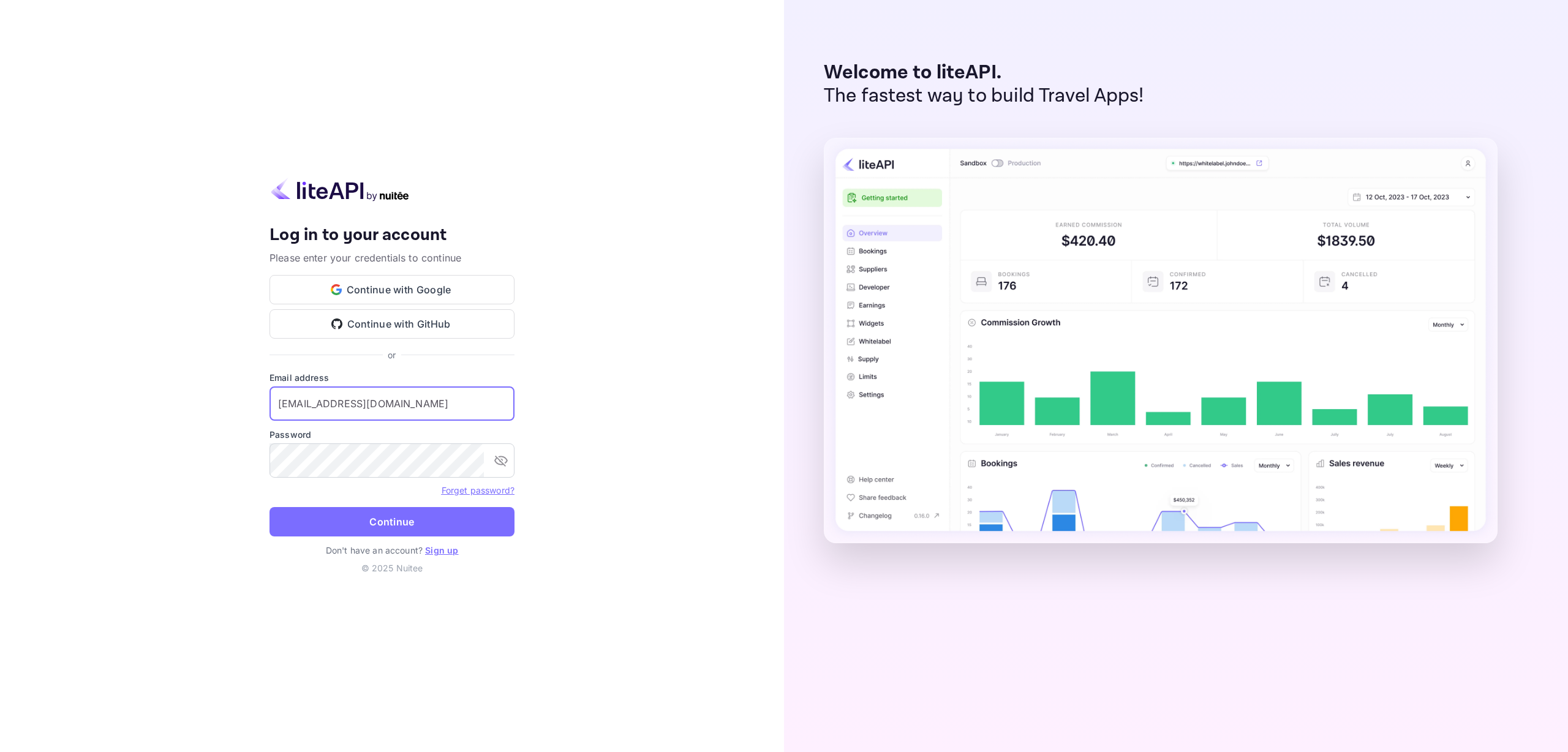
click at [350, 414] on input "[EMAIL_ADDRESS][DOMAIN_NAME]" at bounding box center [392, 404] width 245 height 34
paste input "v.babic+distributor"
click at [559, 492] on div "Your account has been created successfully, a confirmation link has been sent t…" at bounding box center [392, 376] width 784 height 752
click at [451, 528] on button "Continue" at bounding box center [392, 522] width 245 height 29
click at [361, 397] on input "v.babic+distributor@nuitee.com" at bounding box center [392, 404] width 245 height 34
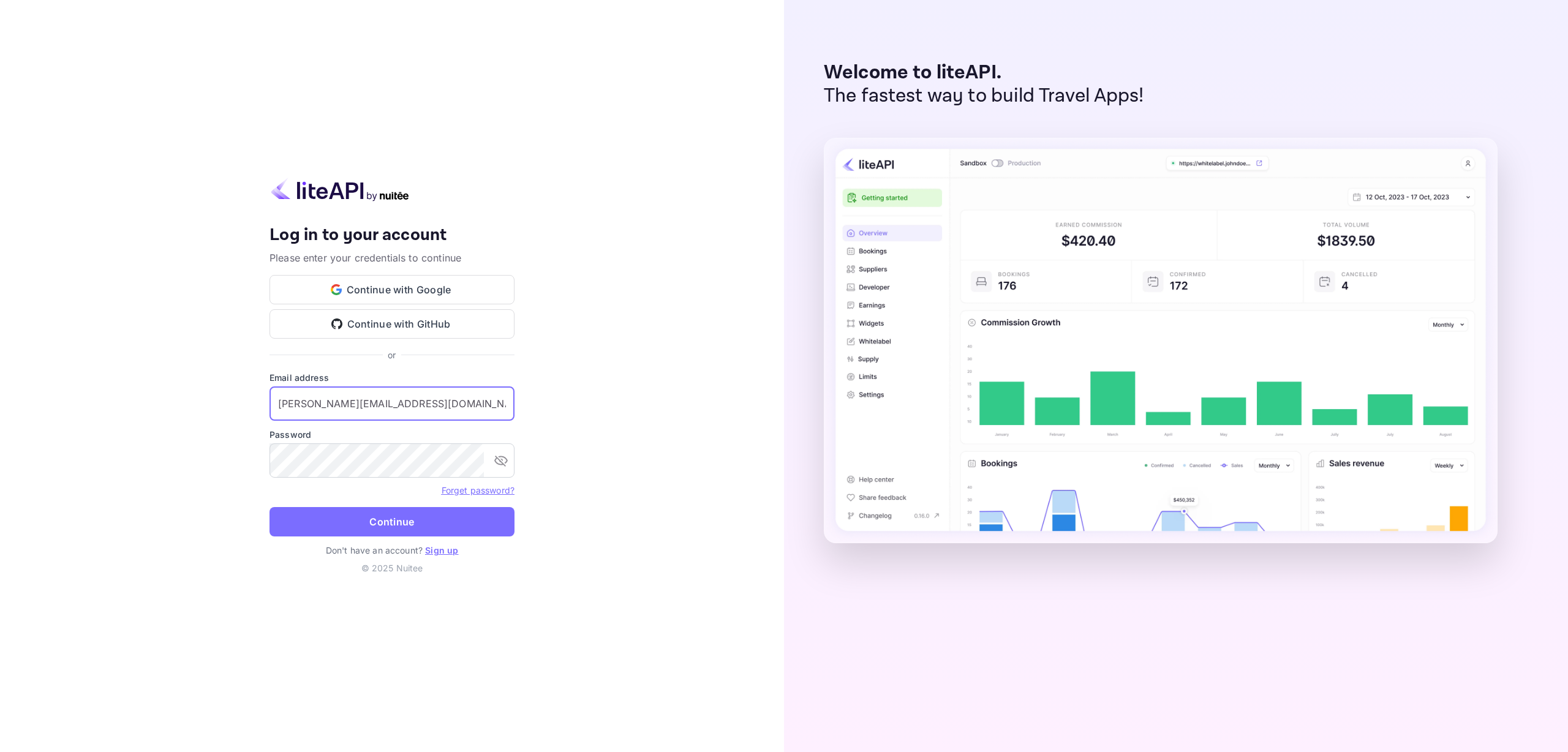
paste input "1"
type input "v.babic+distributor1@nuitee.com"
click at [282, 522] on button "Continue" at bounding box center [392, 522] width 245 height 29
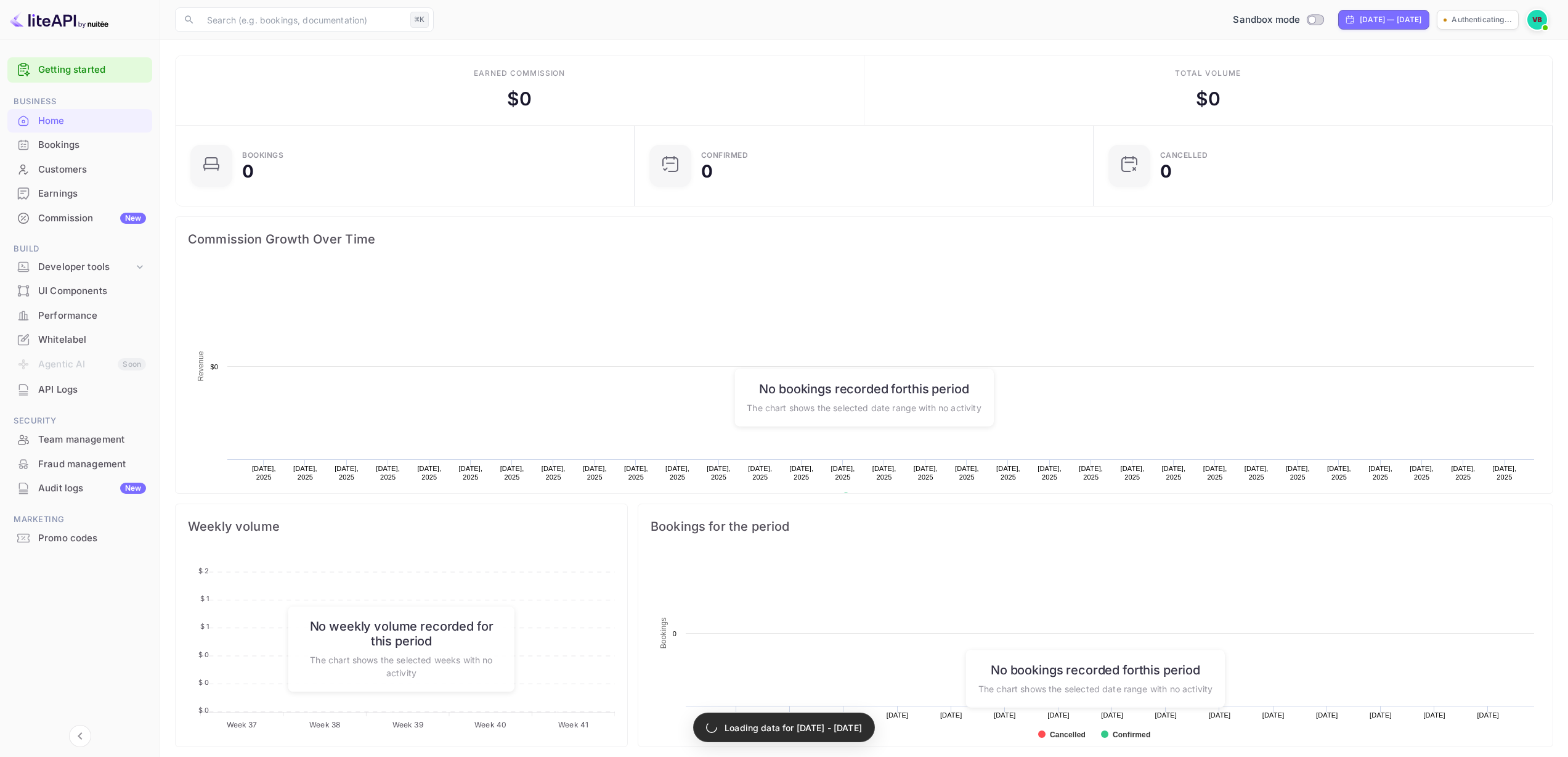
scroll to position [10, 10]
